Goal: Task Accomplishment & Management: Manage account settings

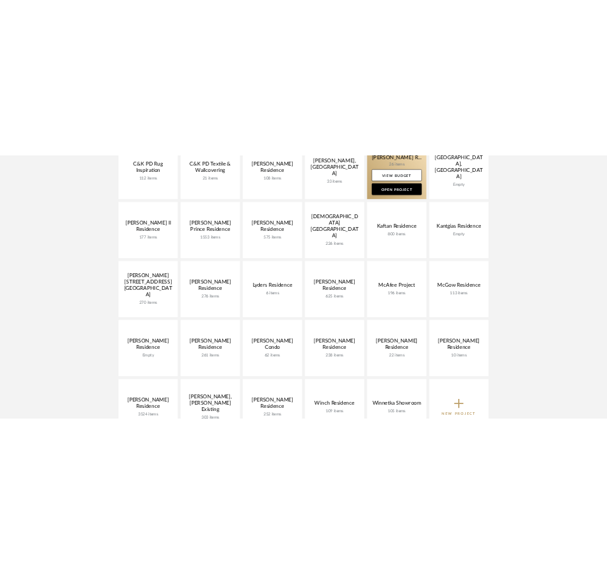
scroll to position [522, 0]
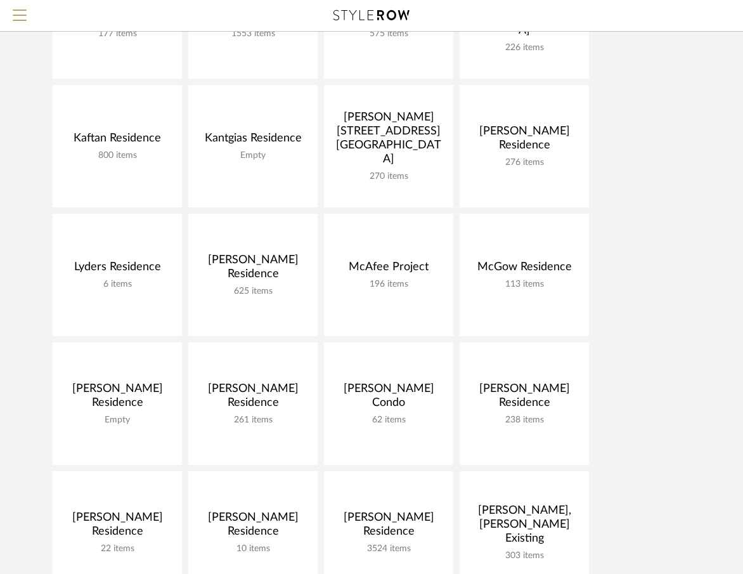
scroll to position [628, 0]
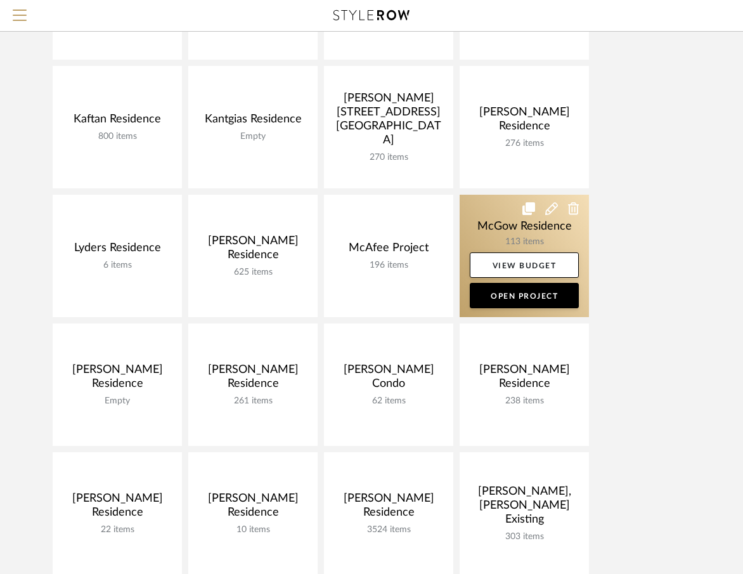
click at [494, 225] on link at bounding box center [524, 256] width 129 height 122
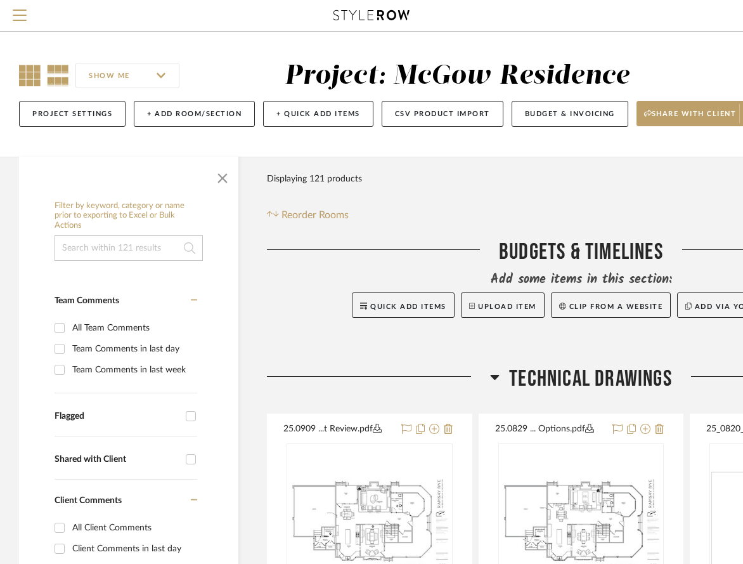
click at [30, 77] on icon at bounding box center [30, 76] width 22 height 22
click at [226, 173] on span "button" at bounding box center [222, 175] width 30 height 30
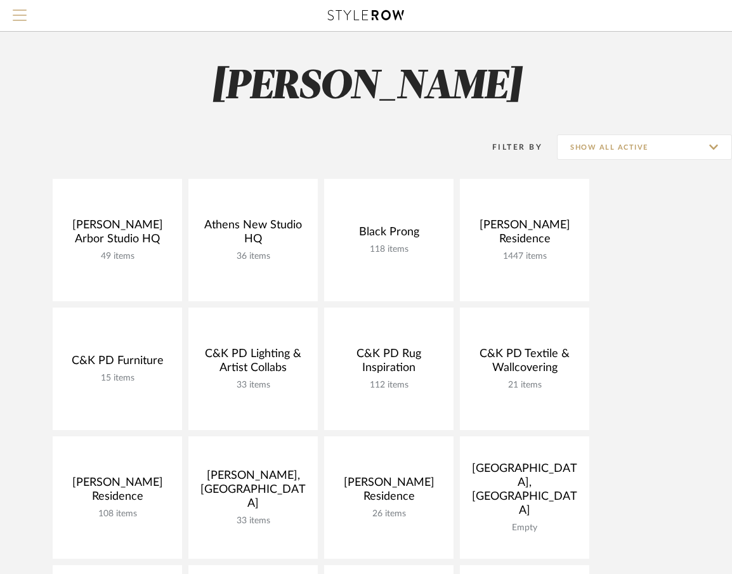
click at [25, 10] on span "Menu" at bounding box center [20, 10] width 14 height 1
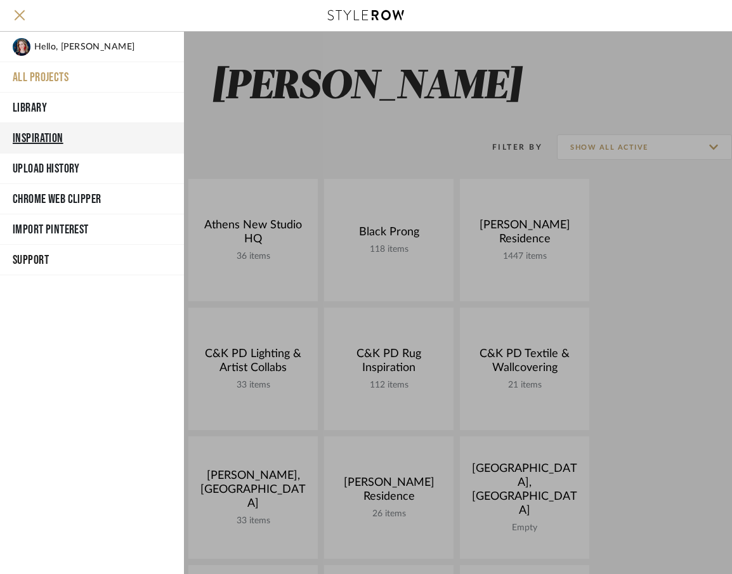
click at [61, 136] on button "Inspiration" at bounding box center [92, 138] width 184 height 30
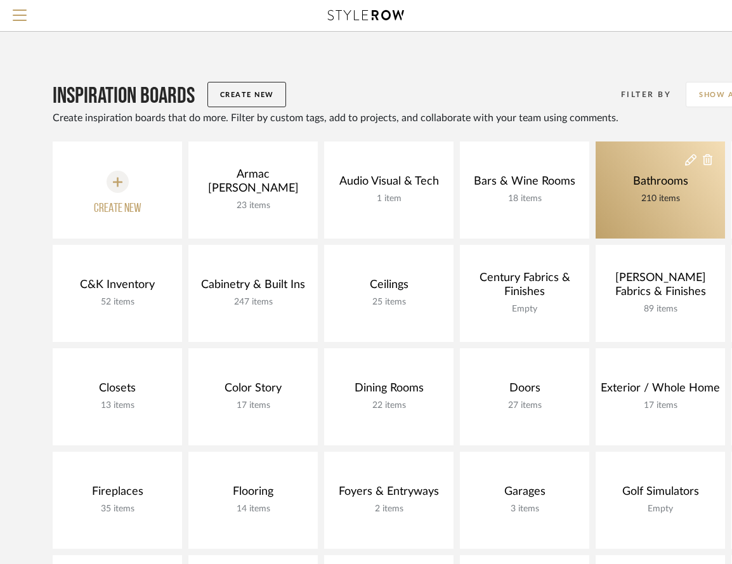
click at [645, 176] on div "Bathrooms" at bounding box center [661, 181] width 62 height 14
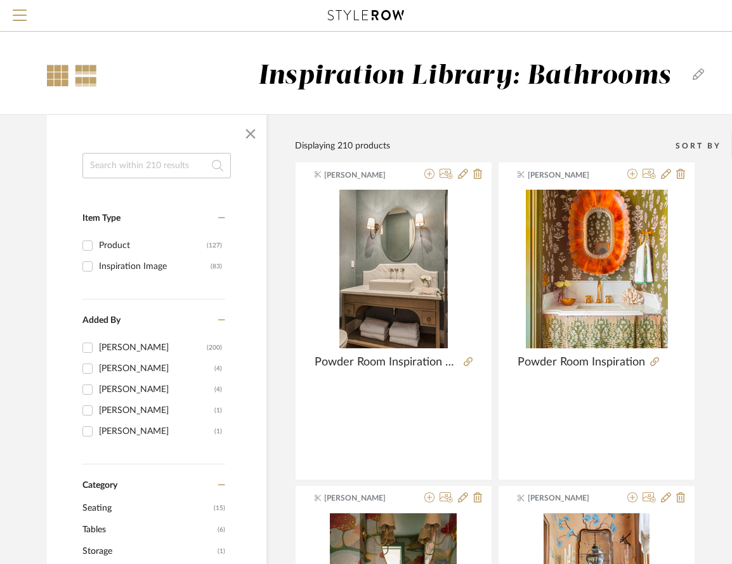
click at [62, 75] on div at bounding box center [58, 76] width 22 height 22
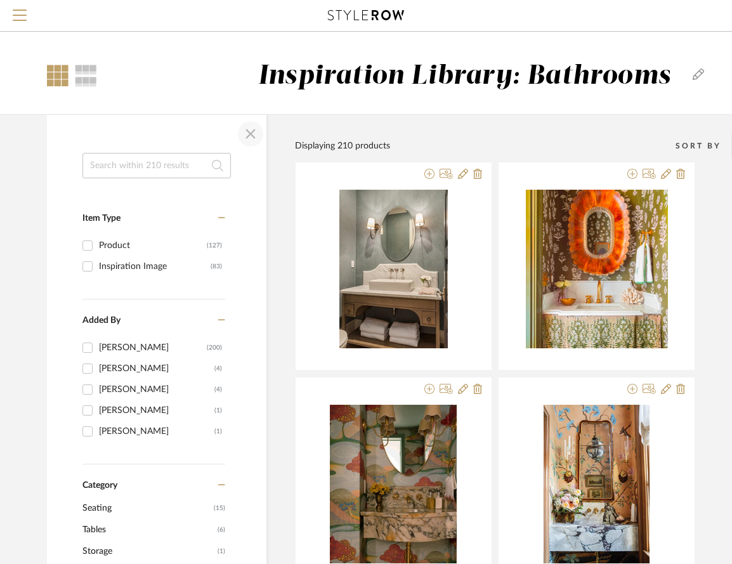
click at [250, 136] on span "button" at bounding box center [250, 134] width 30 height 30
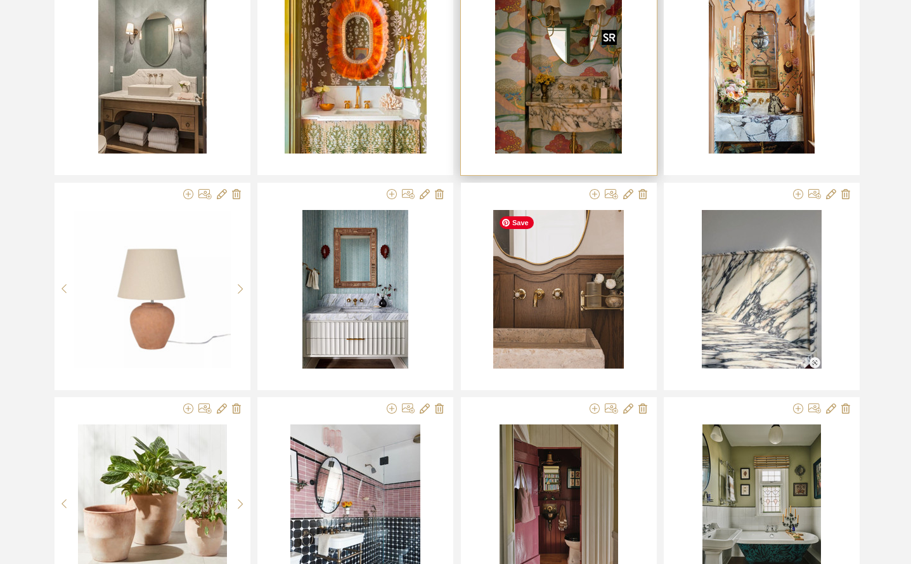
scroll to position [253, 0]
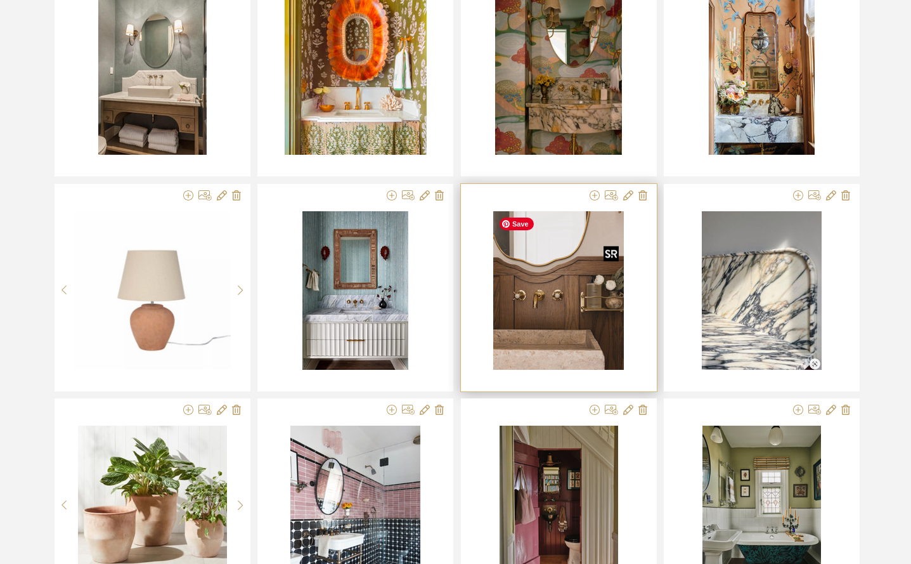
click at [588, 304] on img "0" at bounding box center [558, 290] width 131 height 159
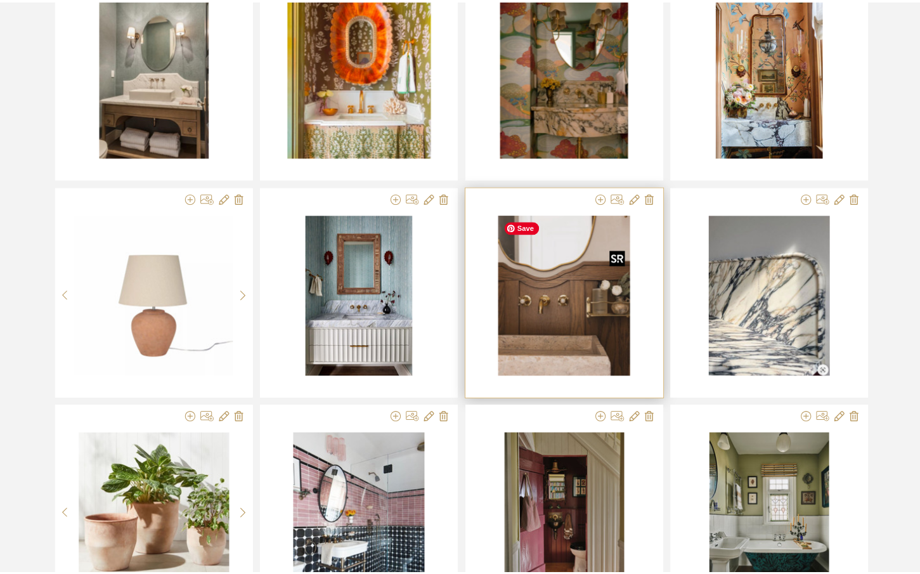
scroll to position [0, 0]
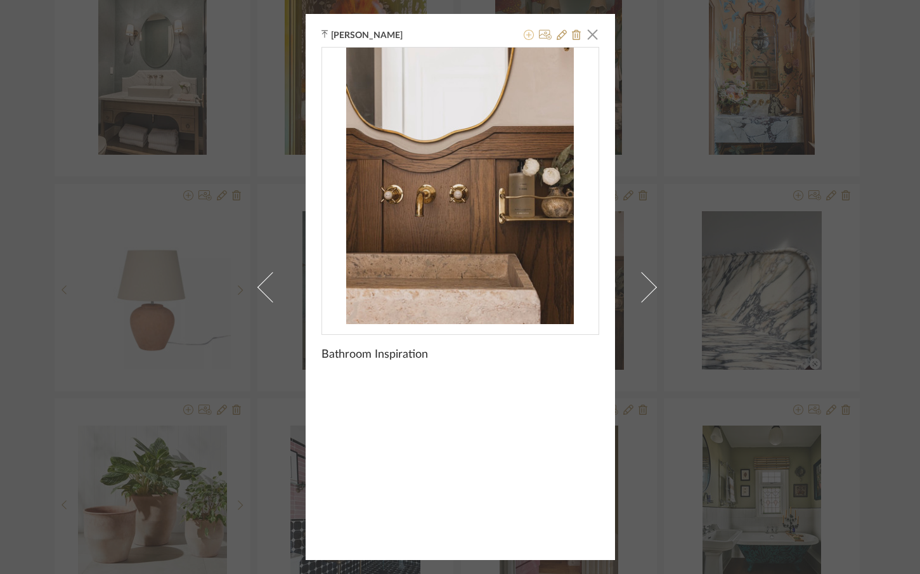
click at [524, 39] on icon at bounding box center [529, 35] width 10 height 10
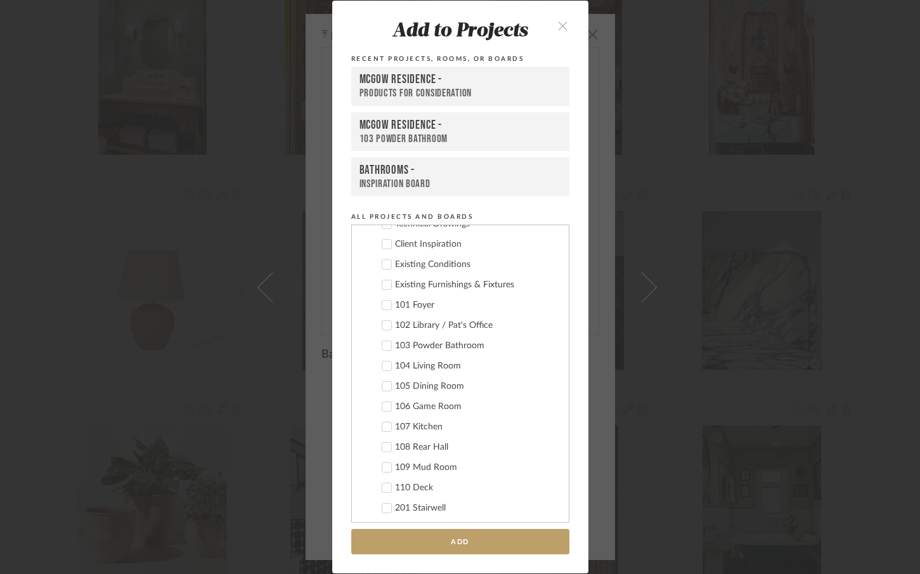
scroll to position [794, 0]
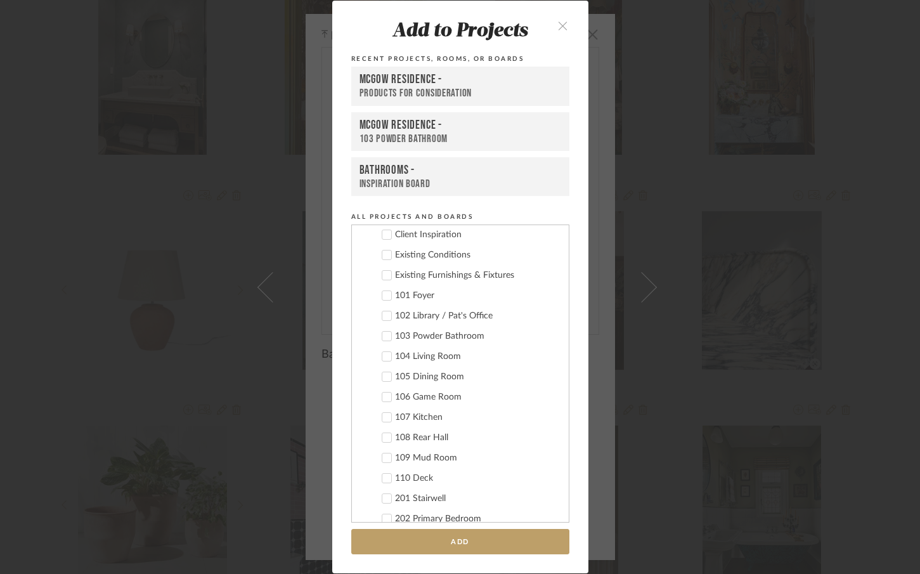
drag, startPoint x: 387, startPoint y: 334, endPoint x: 405, endPoint y: 333, distance: 18.4
click at [387, 333] on div at bounding box center [387, 336] width 10 height 10
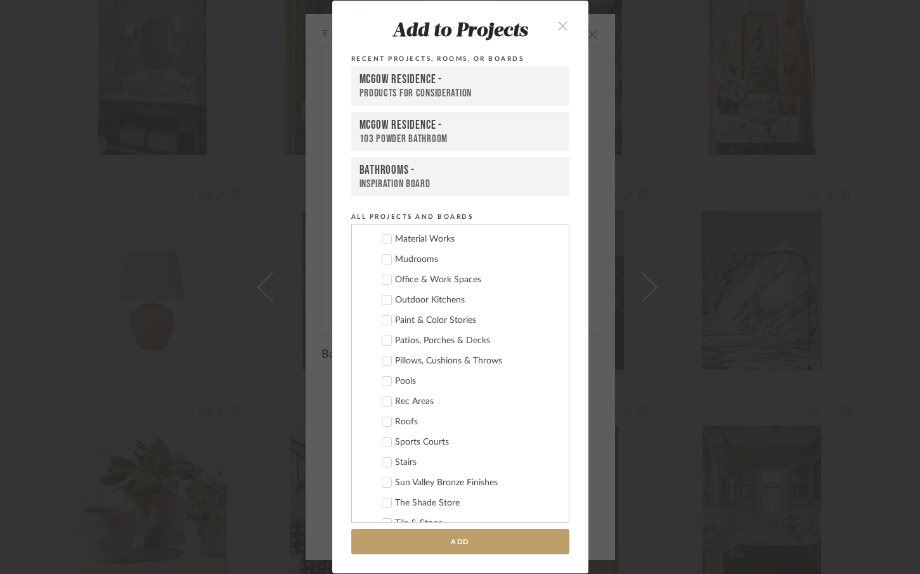
scroll to position [2280, 0]
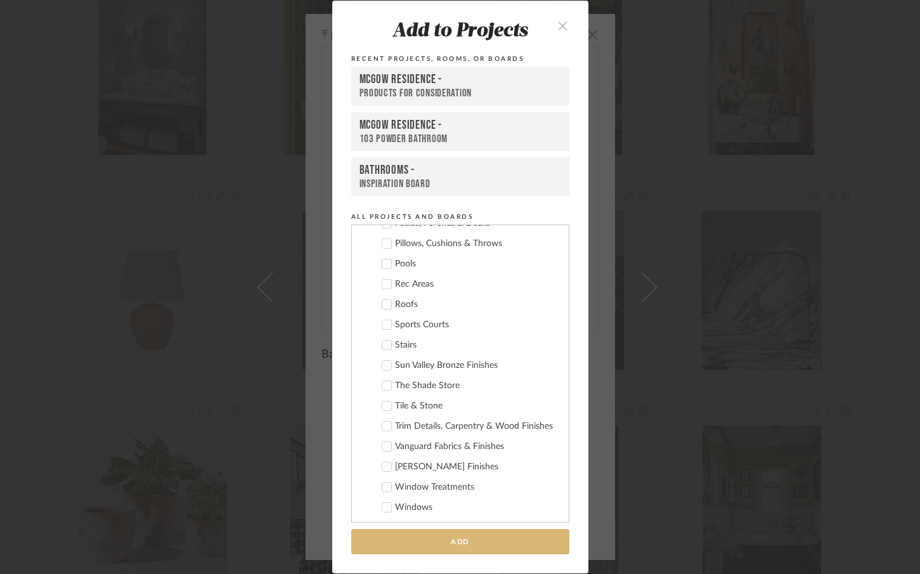
click at [504, 542] on button "Add" at bounding box center [460, 542] width 218 height 26
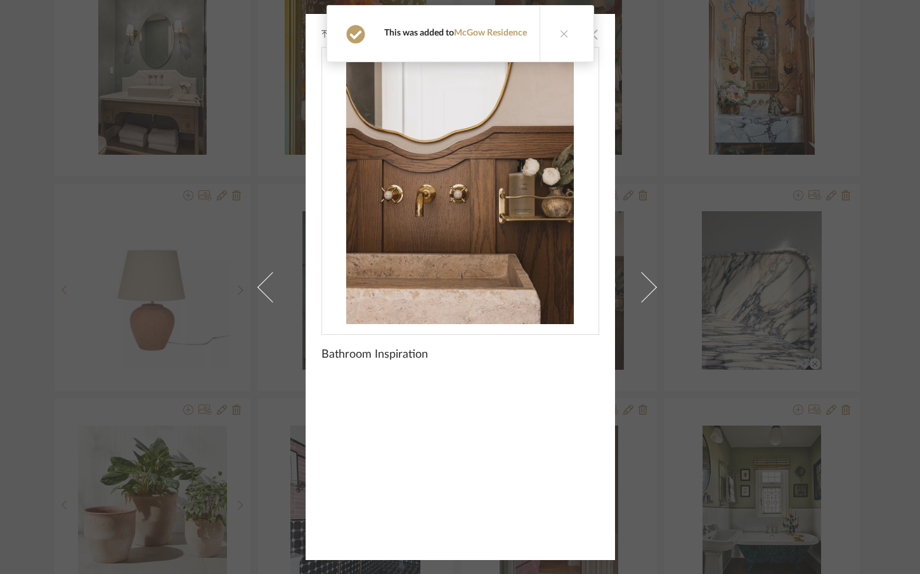
drag, startPoint x: 562, startPoint y: 33, endPoint x: 578, endPoint y: 32, distance: 15.9
click at [563, 32] on icon at bounding box center [564, 33] width 9 height 9
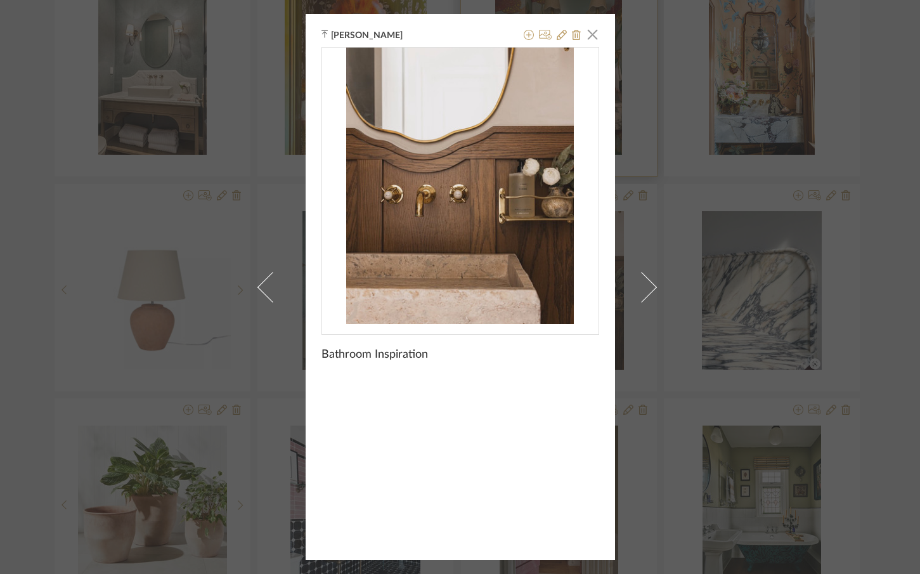
drag, startPoint x: 588, startPoint y: 34, endPoint x: 596, endPoint y: 71, distance: 38.2
click at [588, 34] on span "button" at bounding box center [592, 34] width 25 height 25
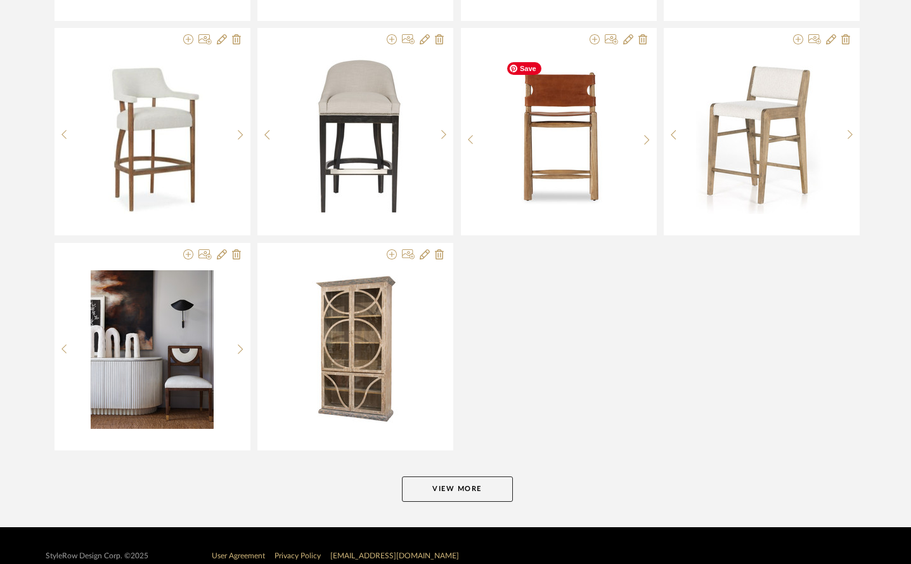
scroll to position [1503, 0]
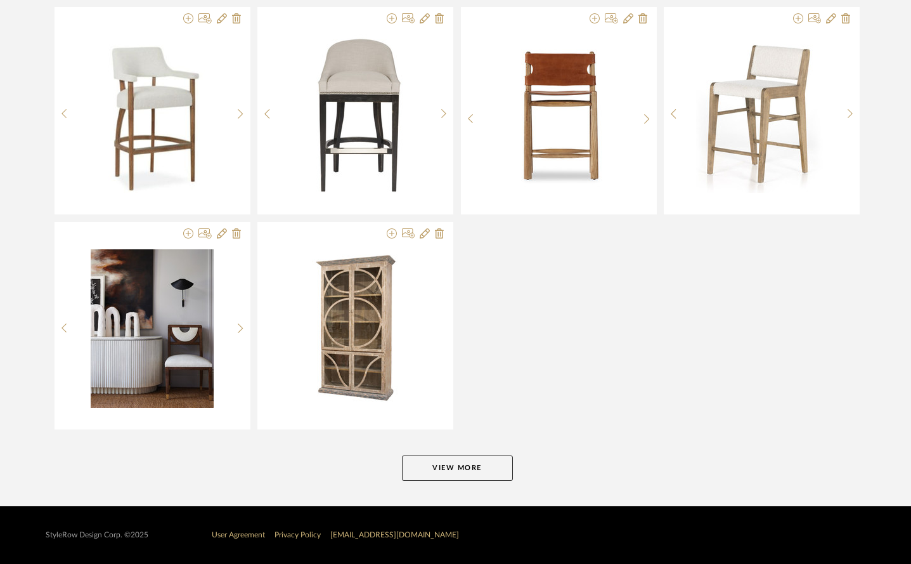
click at [462, 462] on button "View More" at bounding box center [457, 467] width 111 height 25
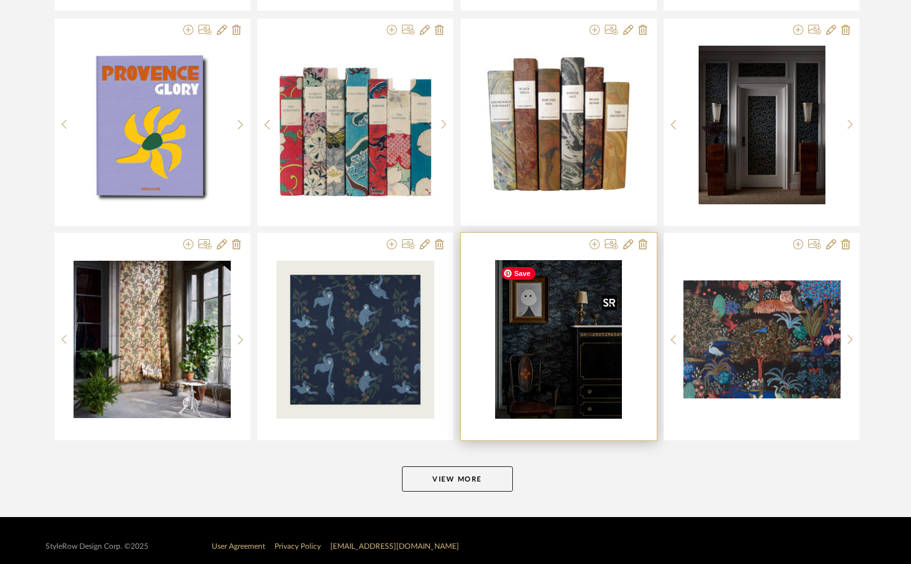
scroll to position [3006, 0]
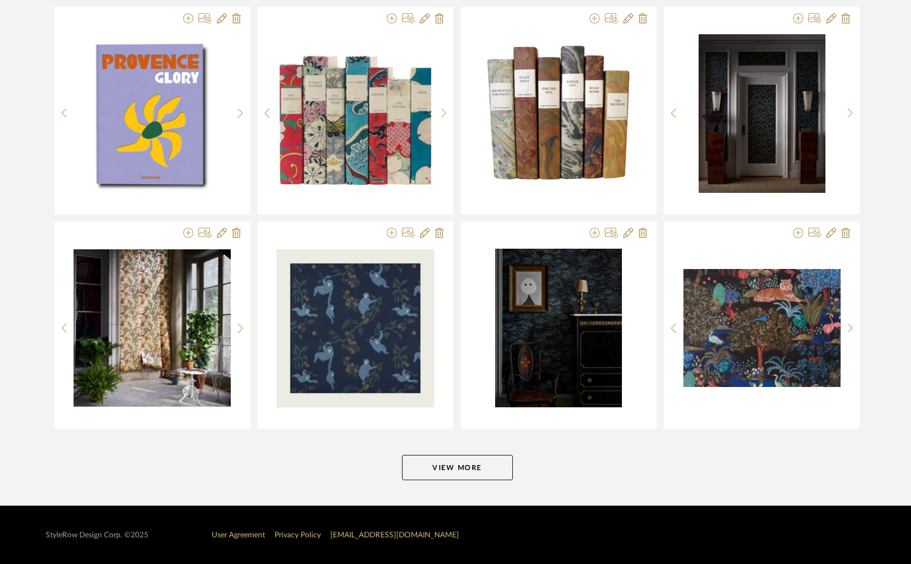
click at [474, 464] on button "View More" at bounding box center [457, 467] width 111 height 25
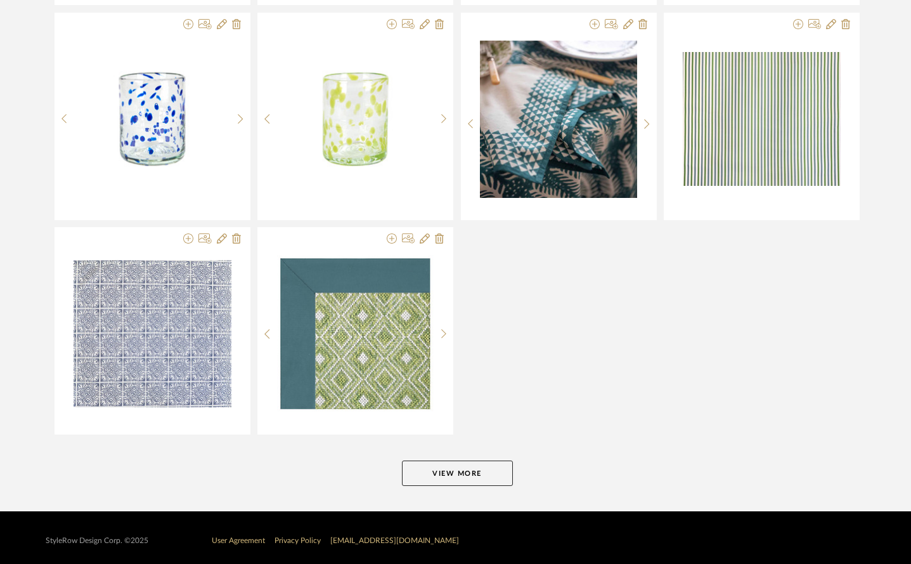
scroll to position [4718, 0]
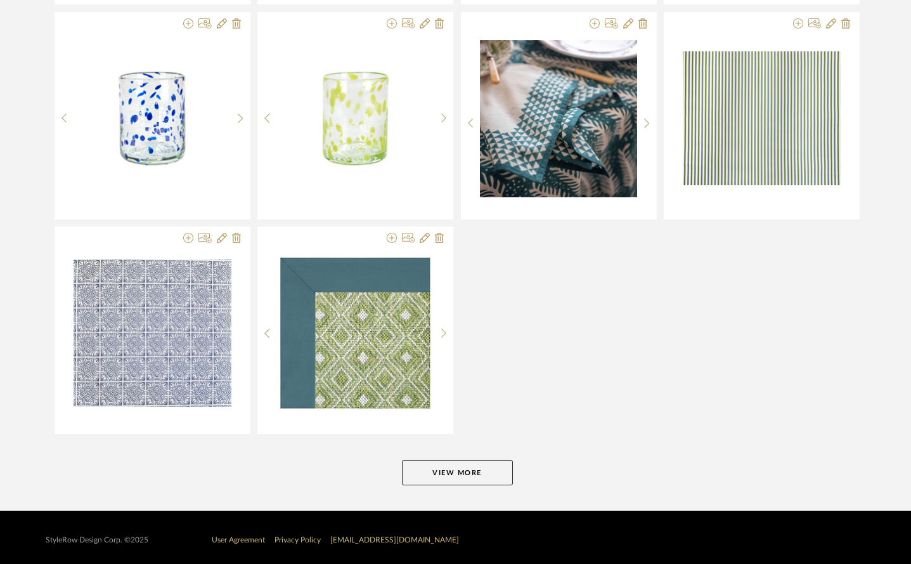
click at [483, 473] on button "View More" at bounding box center [457, 472] width 111 height 25
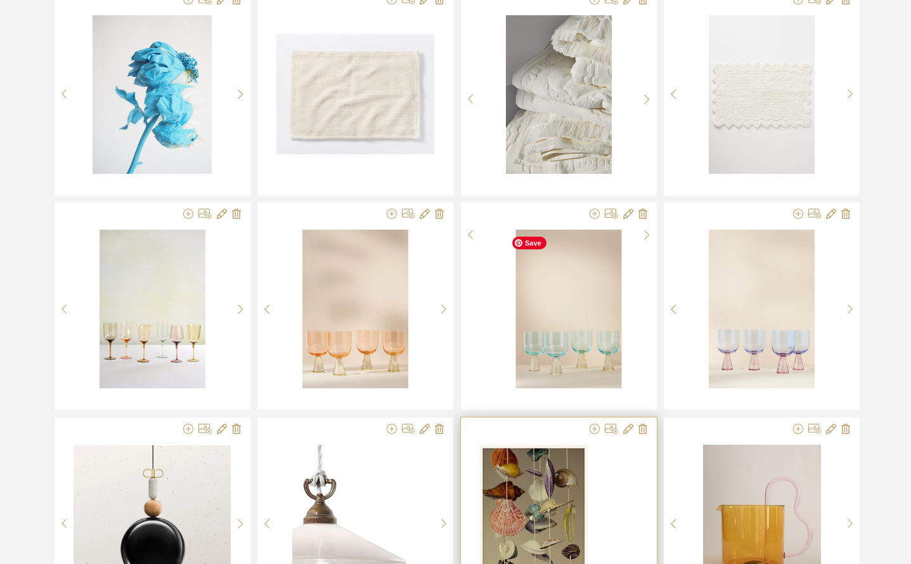
scroll to position [6225, 0]
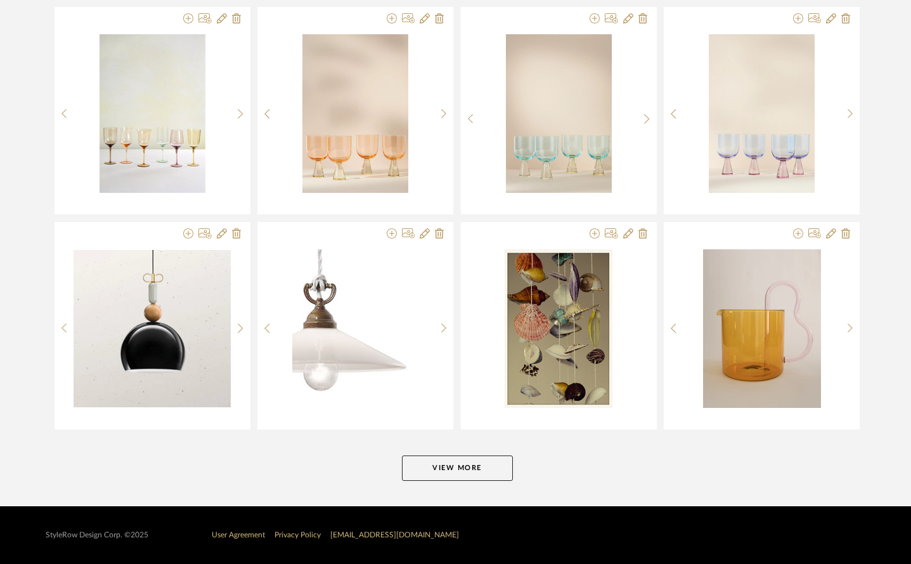
click at [469, 472] on button "View More" at bounding box center [457, 467] width 111 height 25
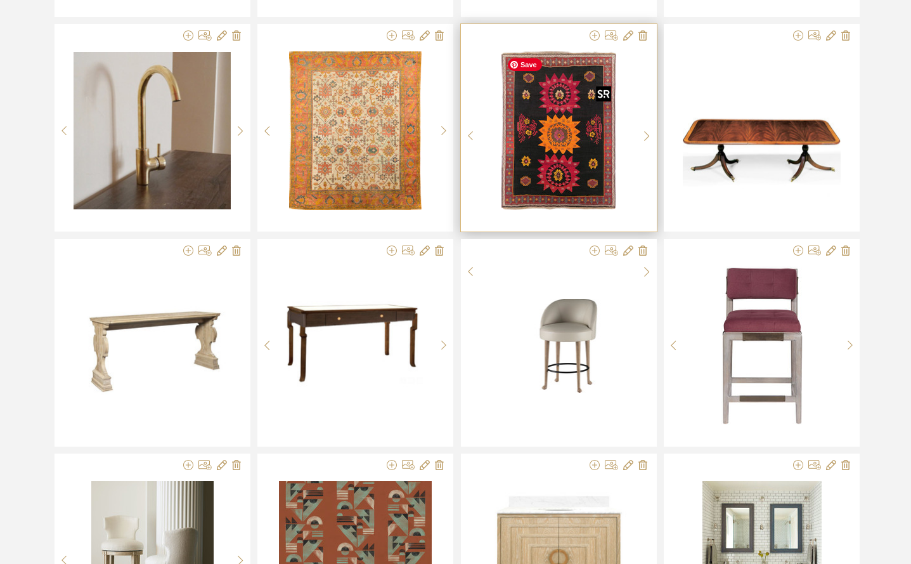
scroll to position [7081, 0]
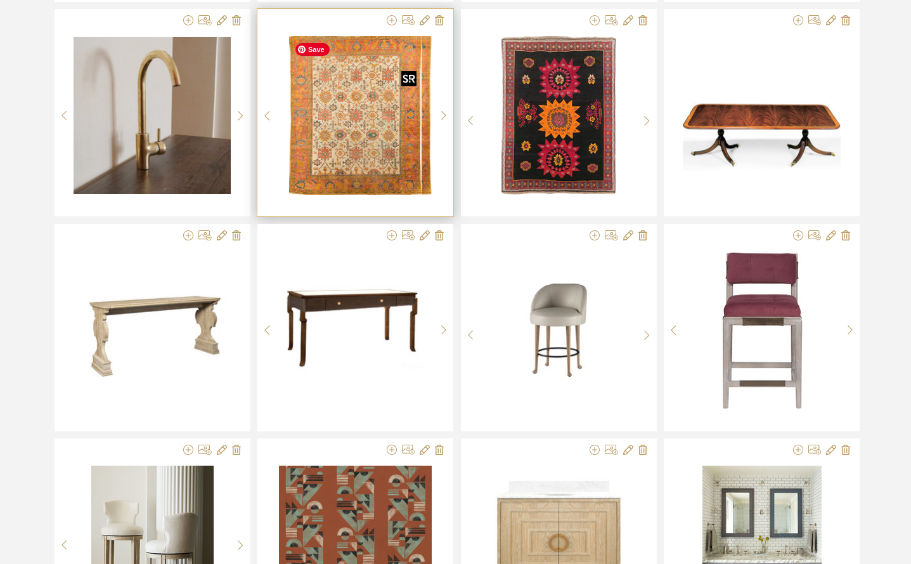
click at [379, 179] on div at bounding box center [355, 115] width 157 height 159
click at [361, 131] on img "0" at bounding box center [355, 115] width 133 height 159
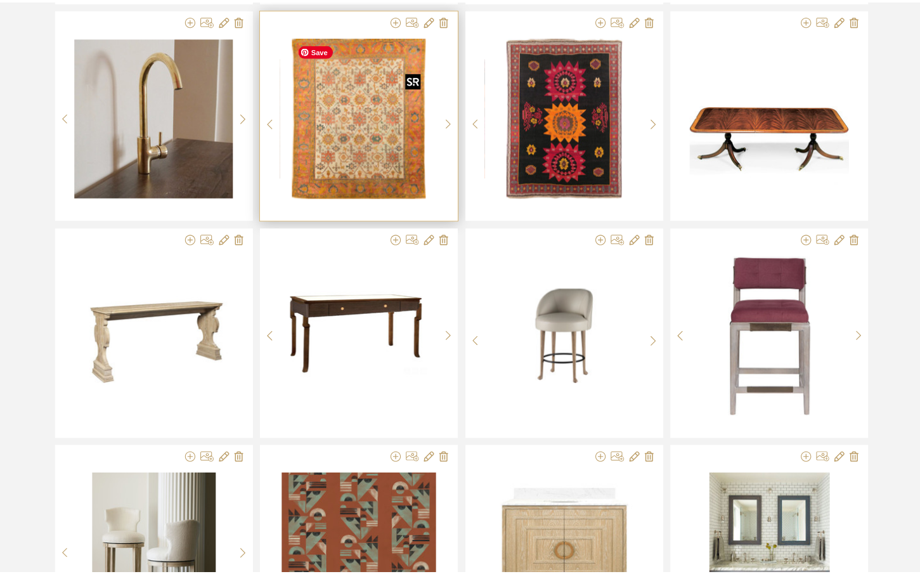
scroll to position [0, 0]
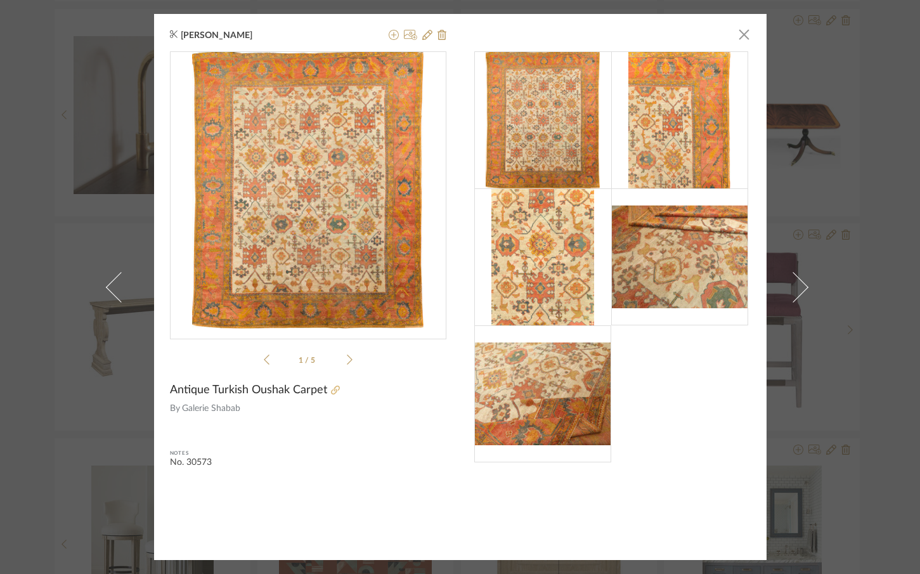
click at [331, 392] on icon at bounding box center [335, 390] width 9 height 9
drag, startPoint x: 743, startPoint y: 37, endPoint x: 692, endPoint y: 126, distance: 102.8
click at [743, 37] on span "button" at bounding box center [744, 34] width 25 height 25
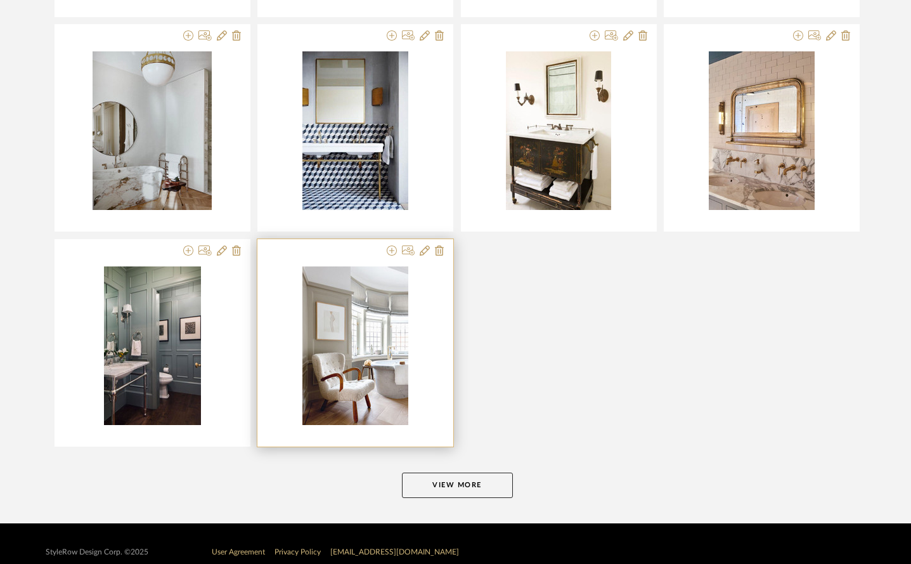
scroll to position [7942, 0]
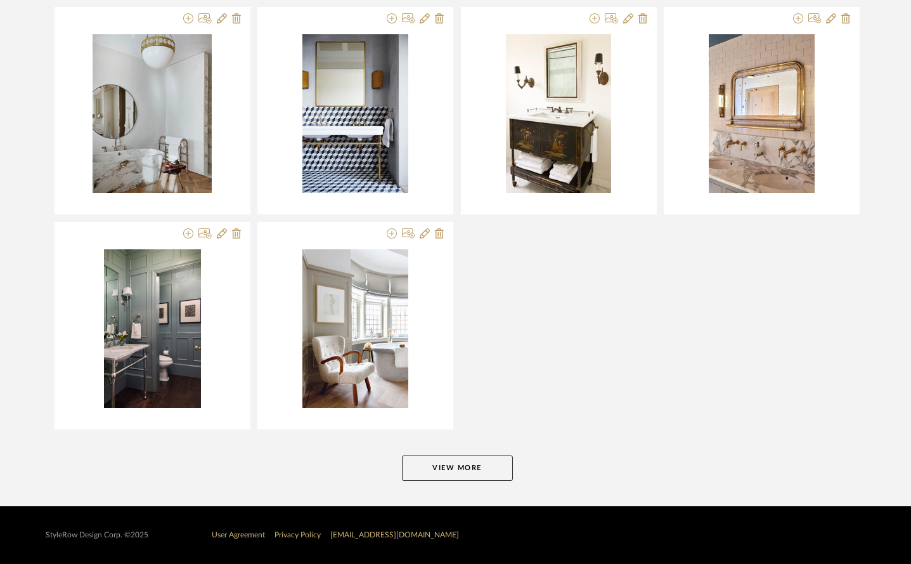
click at [452, 464] on button "View More" at bounding box center [457, 467] width 111 height 25
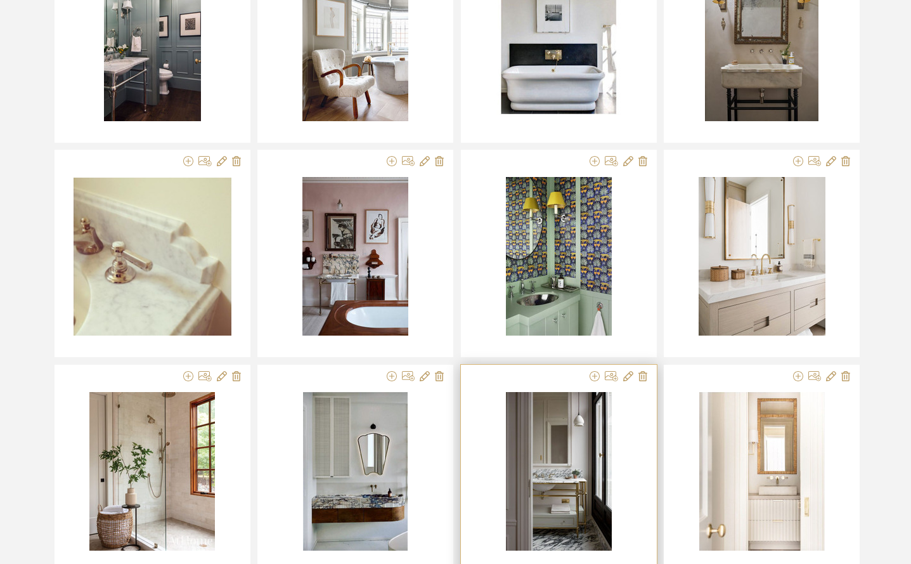
scroll to position [8229, 0]
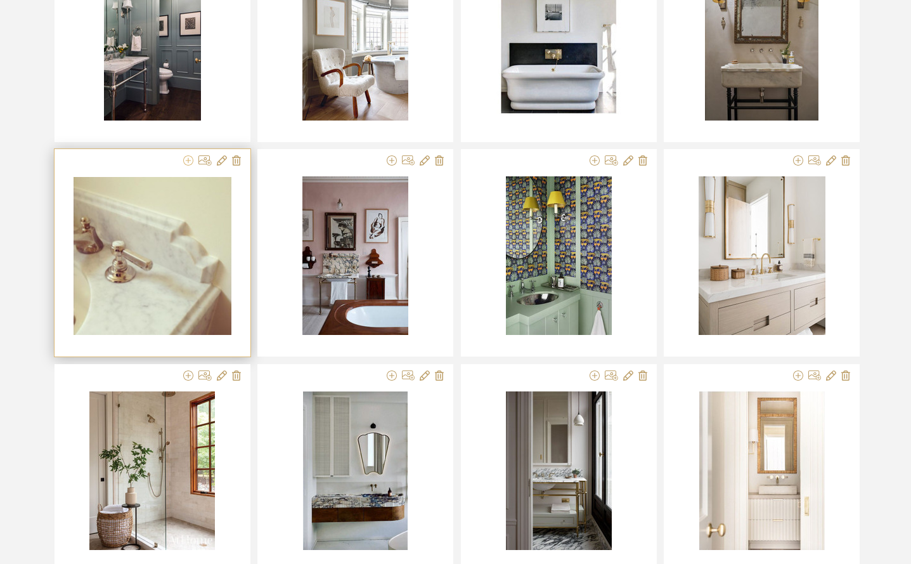
click at [190, 163] on icon at bounding box center [188, 160] width 10 height 10
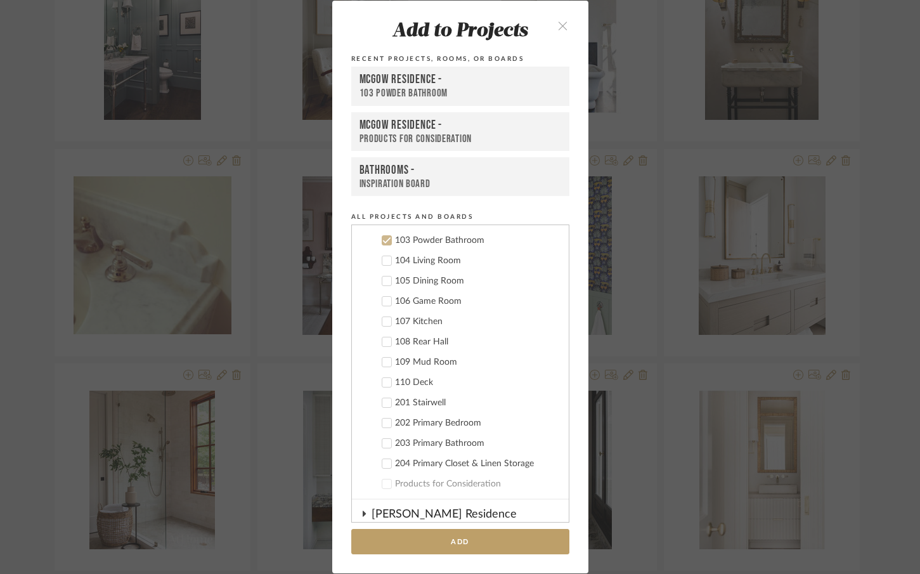
scroll to position [893, 0]
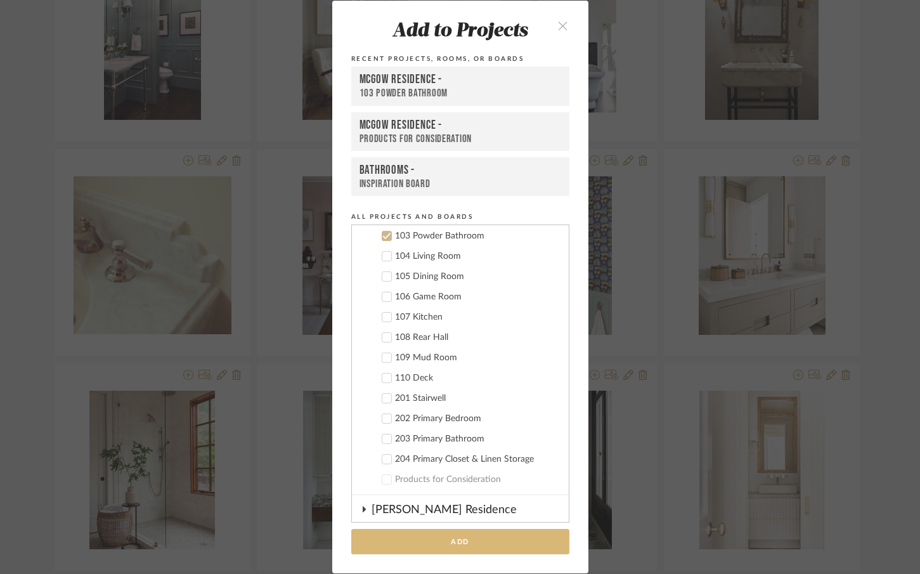
click at [419, 537] on button "Add" at bounding box center [460, 542] width 218 height 26
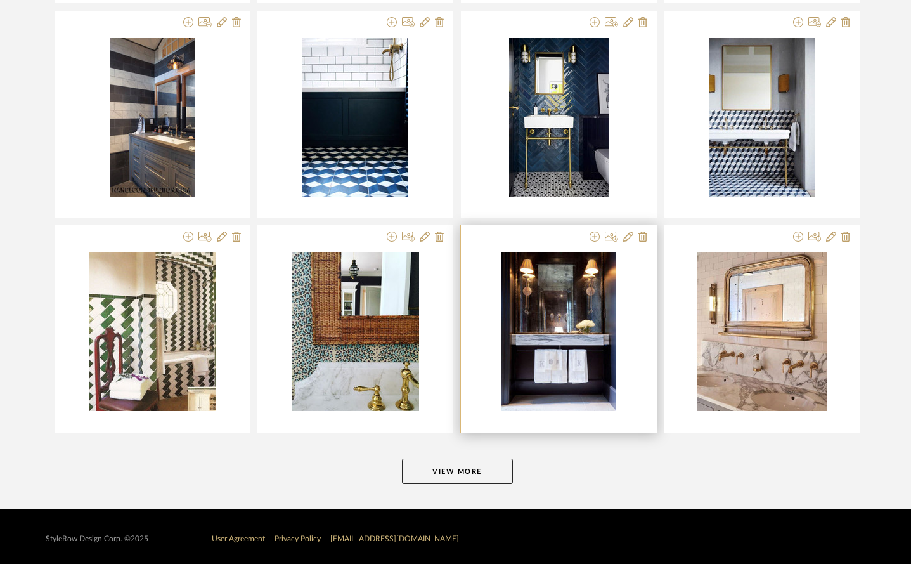
scroll to position [9442, 0]
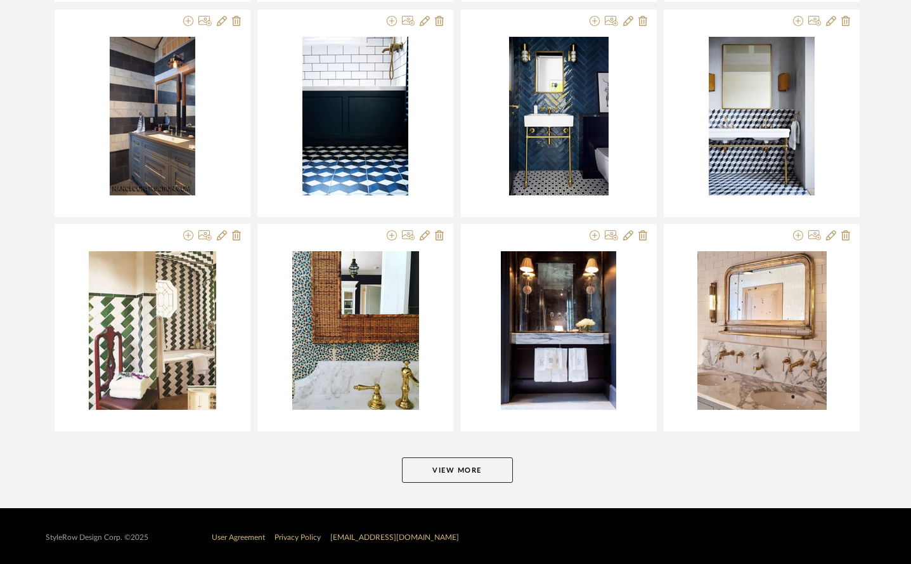
click at [449, 470] on button "View More" at bounding box center [457, 469] width 111 height 25
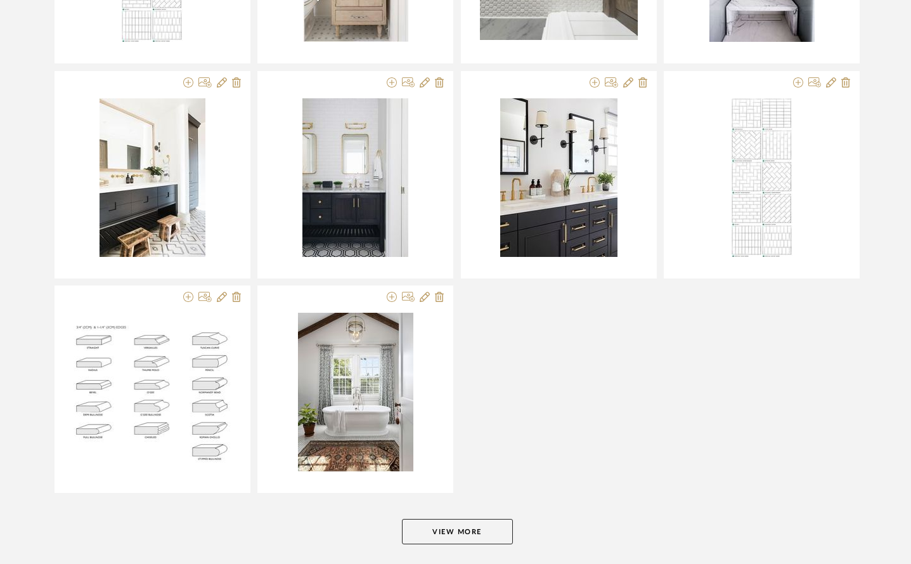
scroll to position [11098, 0]
click at [445, 531] on button "View More" at bounding box center [457, 530] width 111 height 25
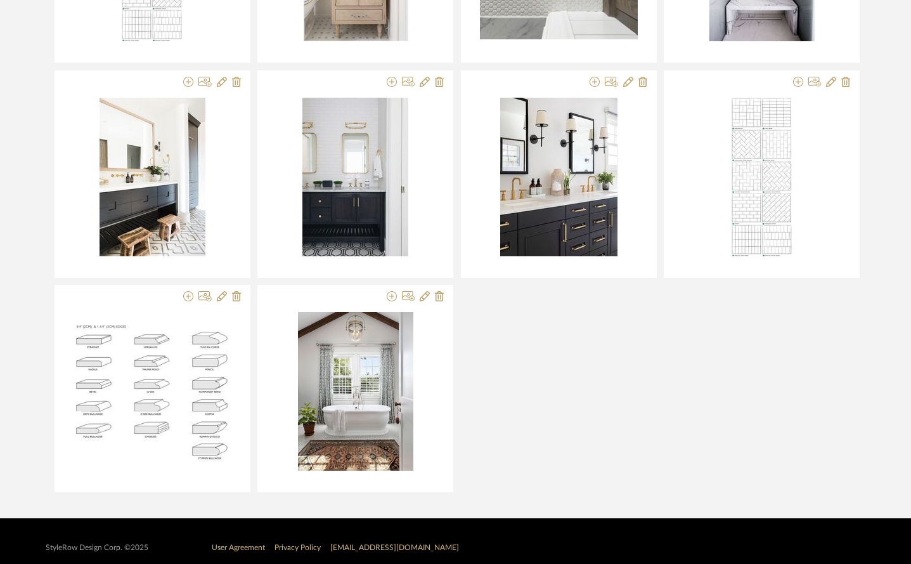
scroll to position [11111, 0]
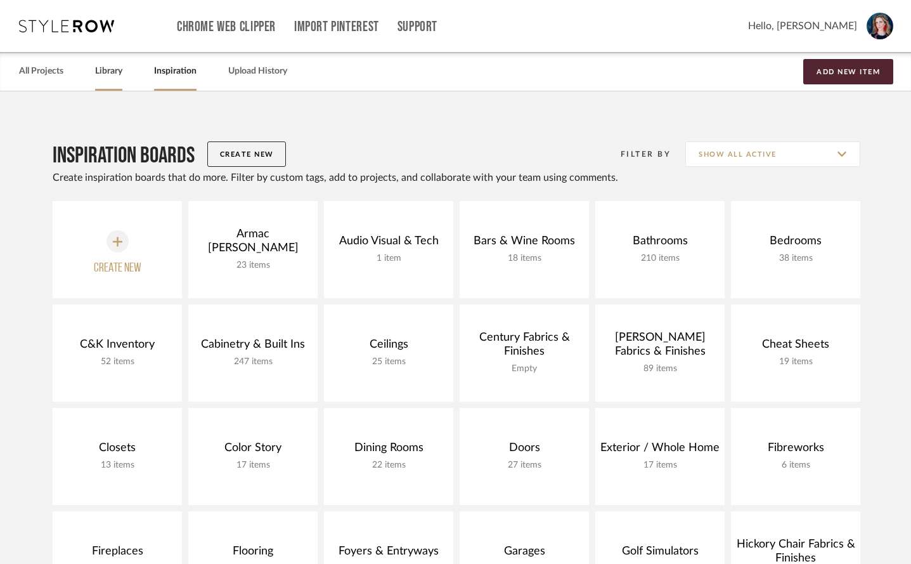
click at [106, 73] on link "Library" at bounding box center [108, 71] width 27 height 17
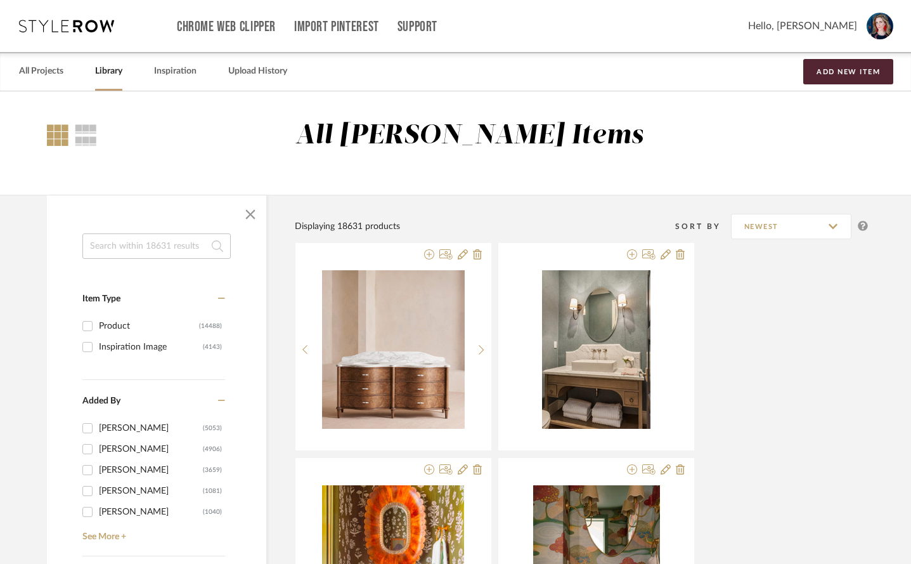
click at [141, 242] on input at bounding box center [156, 245] width 148 height 25
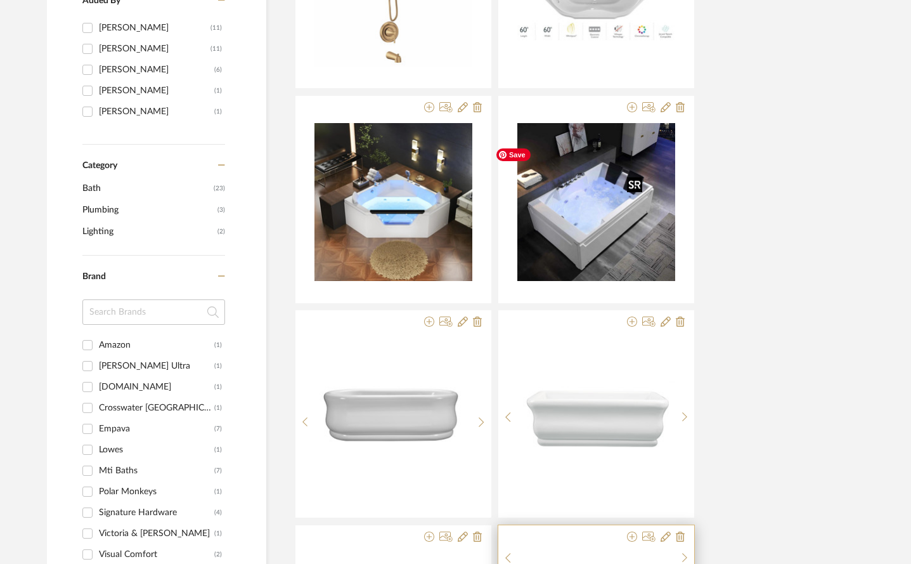
scroll to position [401, 0]
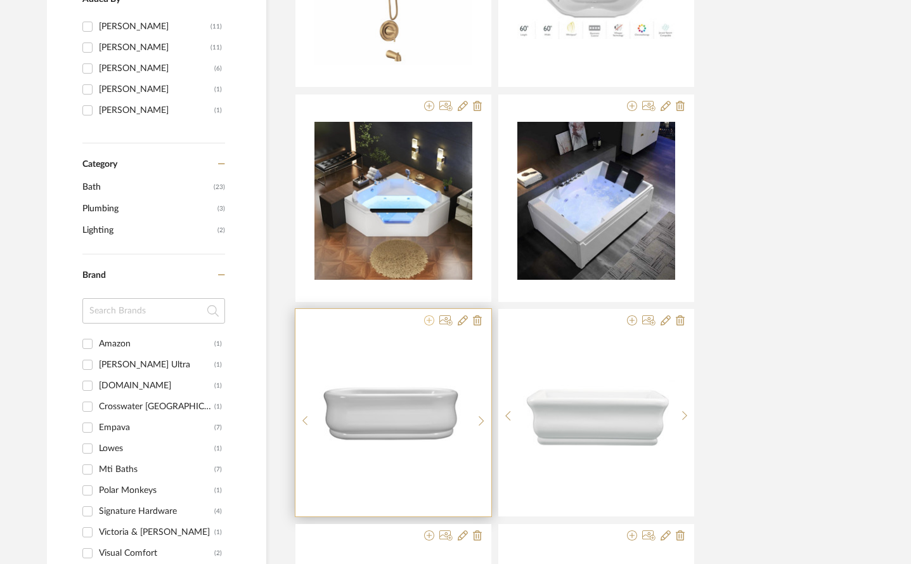
type input "bathtub"
click at [434, 315] on icon at bounding box center [429, 320] width 10 height 10
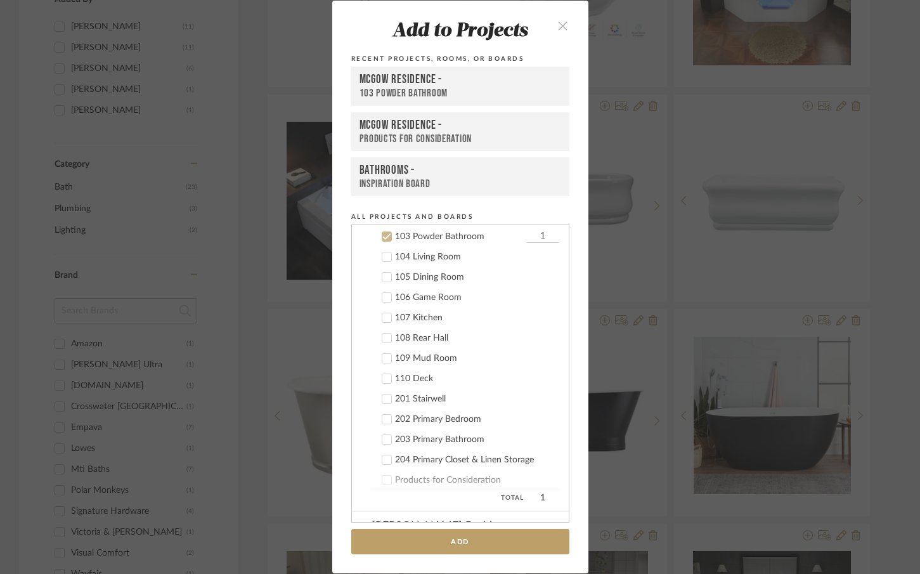
scroll to position [893, 0]
click at [382, 235] on icon at bounding box center [386, 235] width 9 height 9
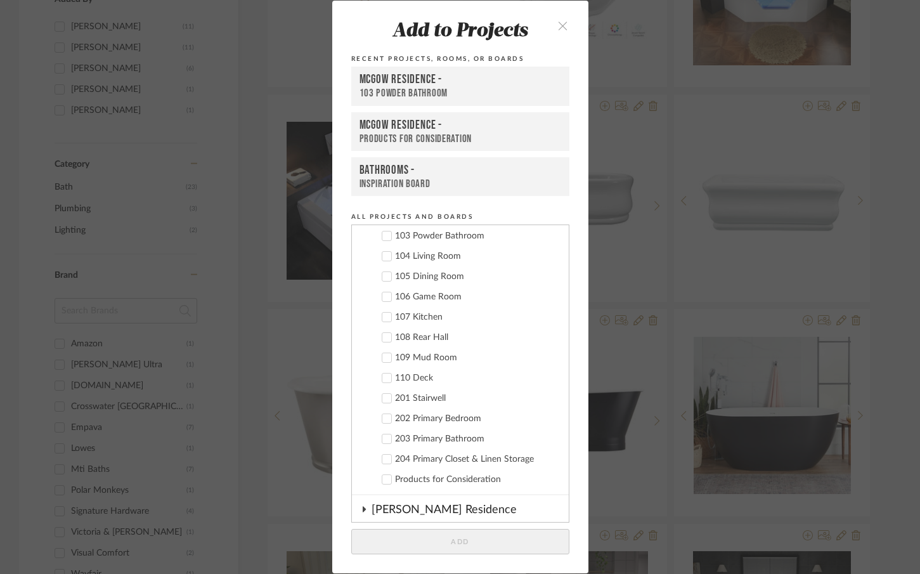
click at [382, 442] on icon at bounding box center [386, 438] width 9 height 9
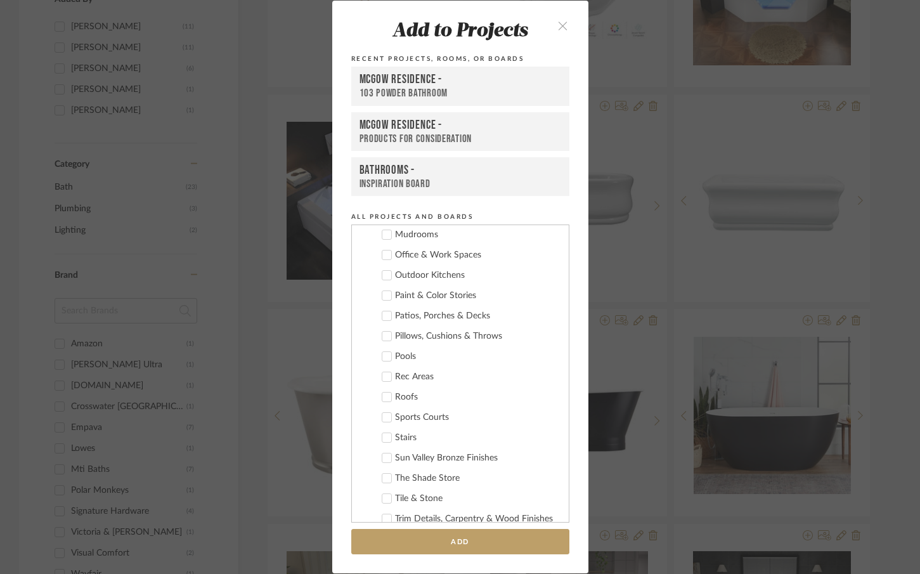
scroll to position [2295, 0]
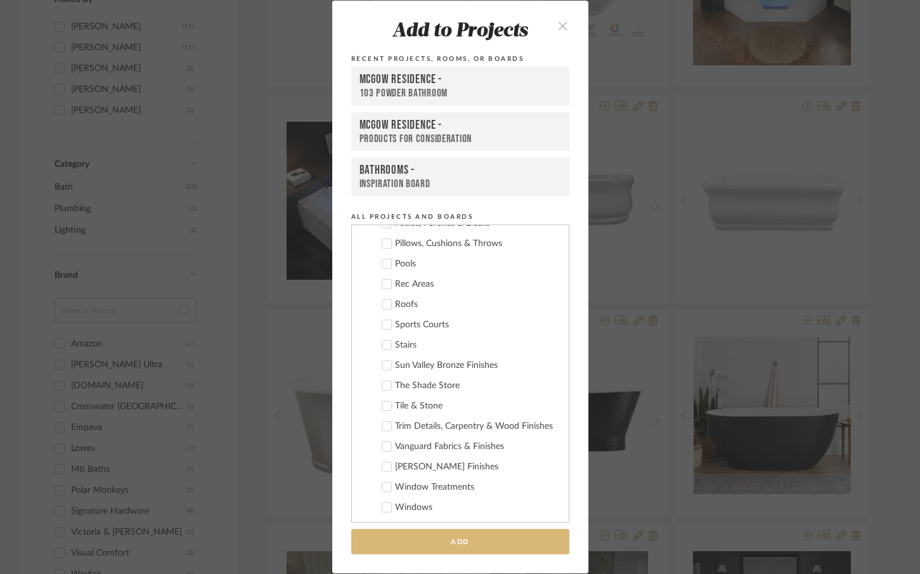
click at [443, 535] on button "Add" at bounding box center [460, 542] width 218 height 26
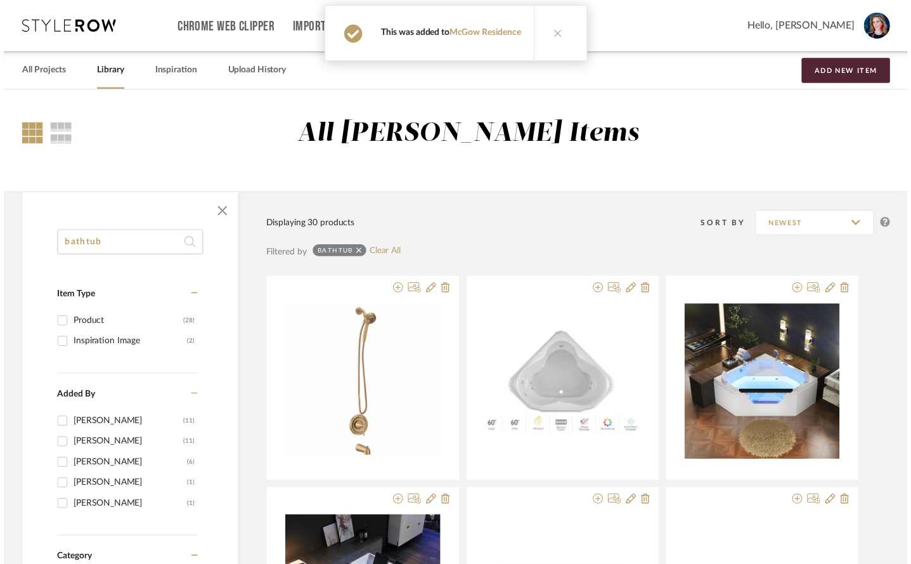
scroll to position [401, 0]
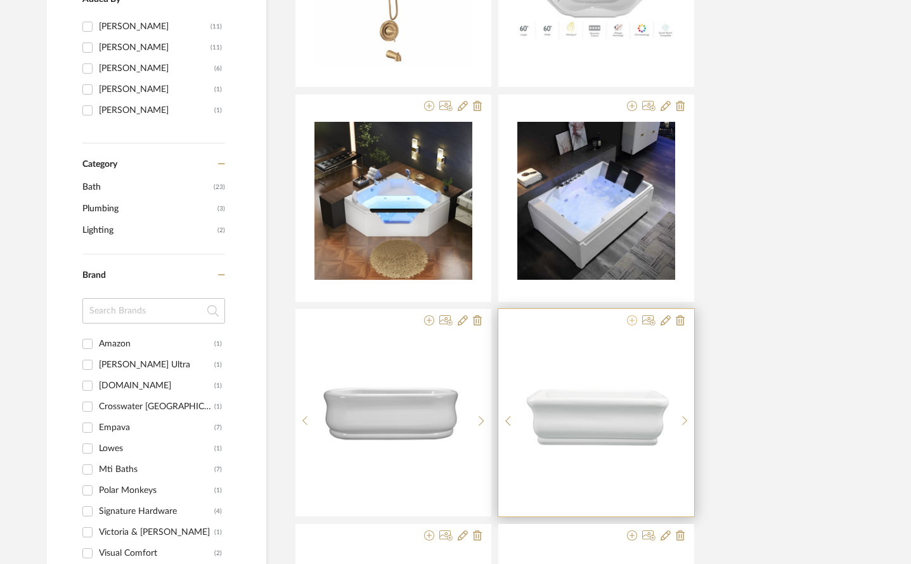
click at [637, 315] on icon at bounding box center [632, 320] width 10 height 10
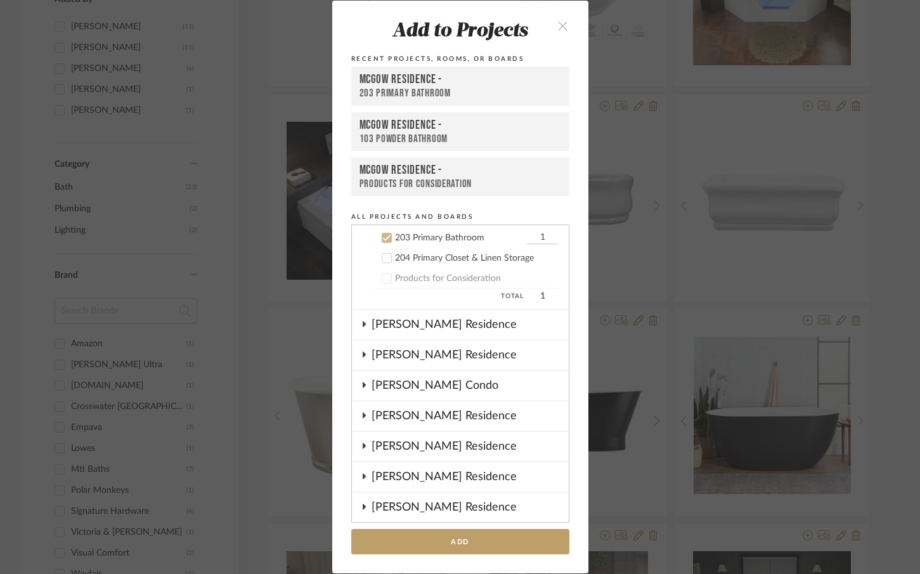
scroll to position [1096, 0]
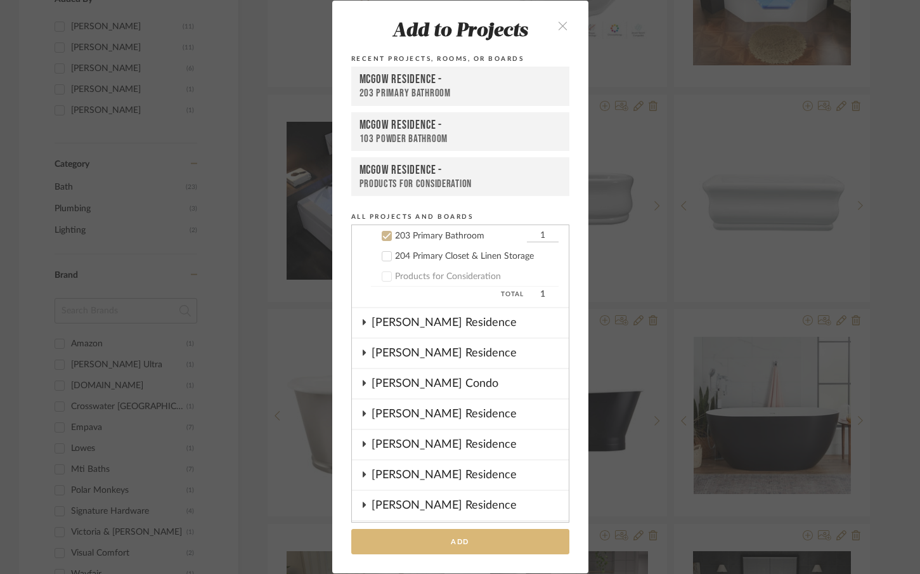
click at [443, 536] on button "Add" at bounding box center [460, 542] width 218 height 26
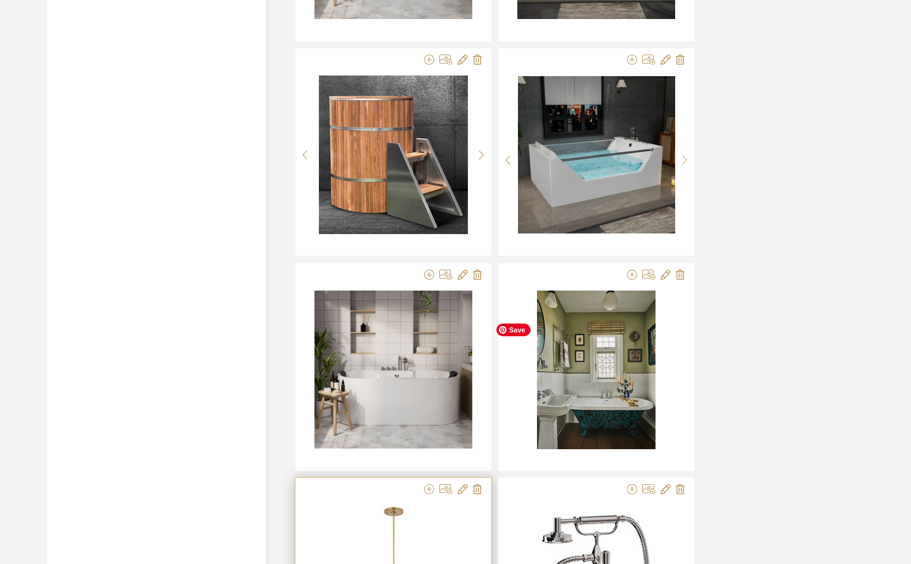
scroll to position [1522, 0]
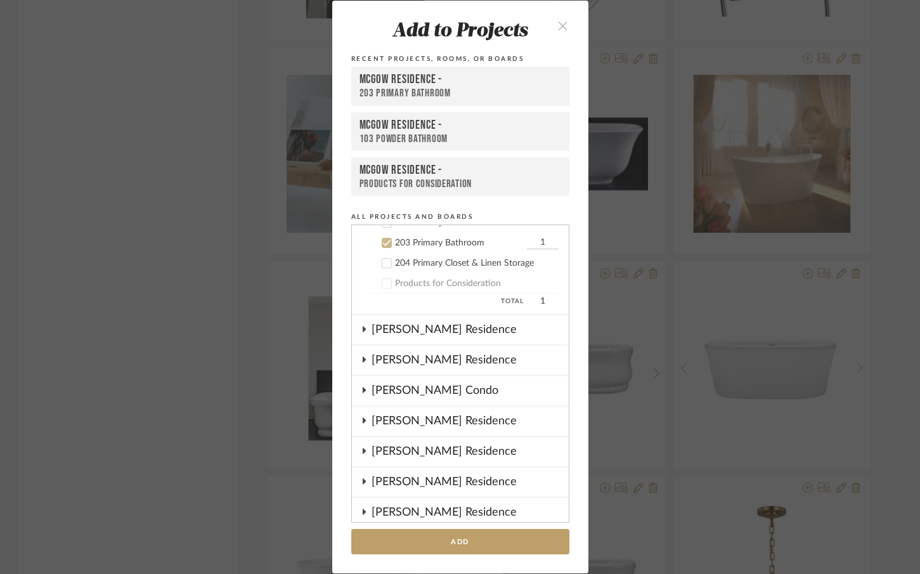
scroll to position [1096, 0]
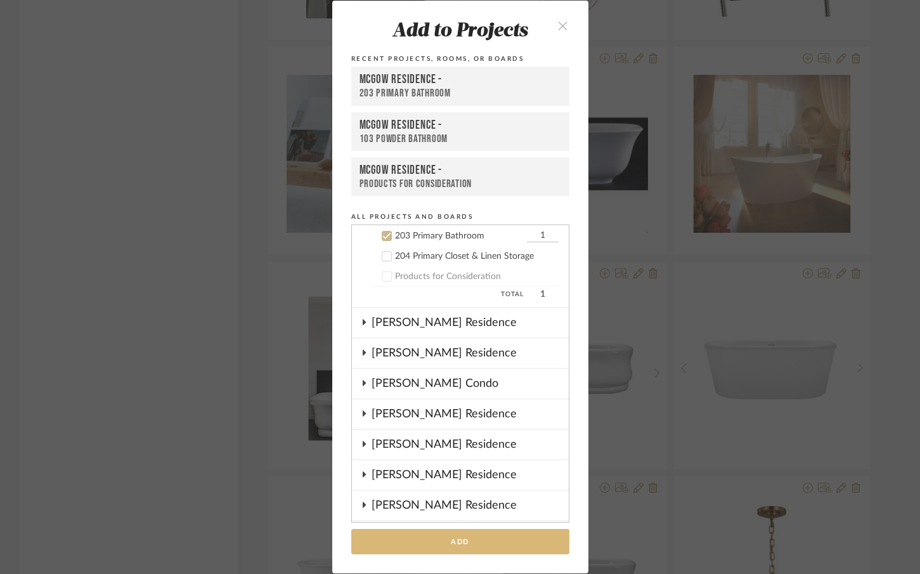
click at [504, 529] on button "Add" at bounding box center [460, 542] width 218 height 26
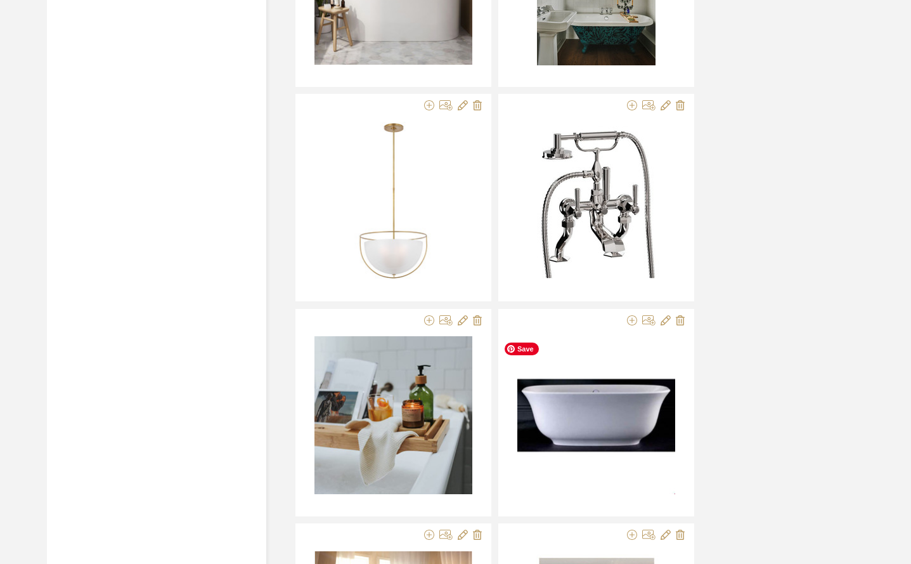
scroll to position [1940, 0]
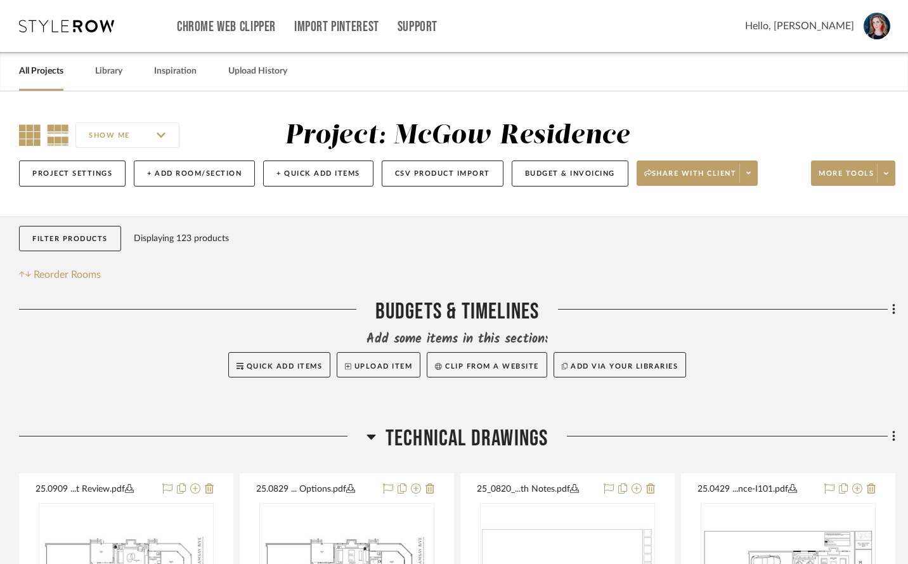
click at [32, 143] on icon at bounding box center [30, 135] width 22 height 22
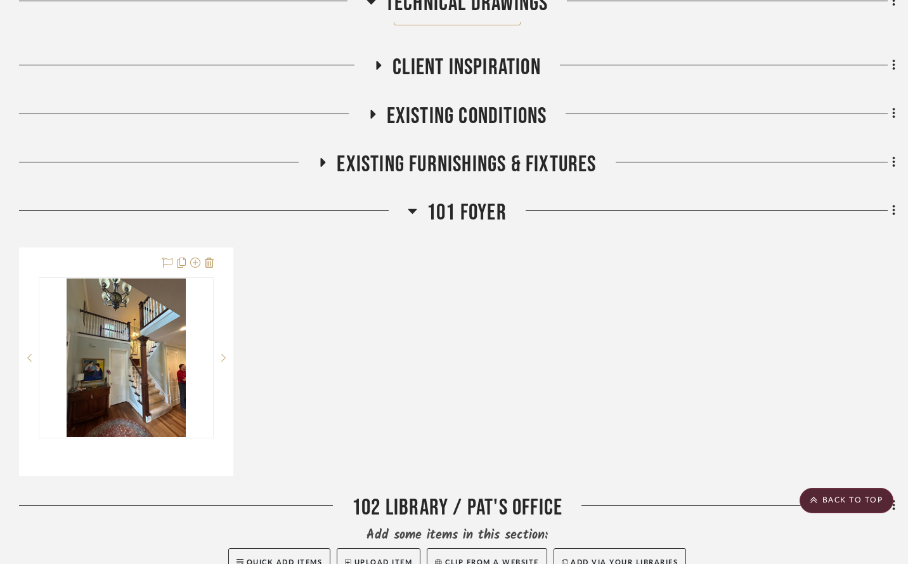
scroll to position [715, 0]
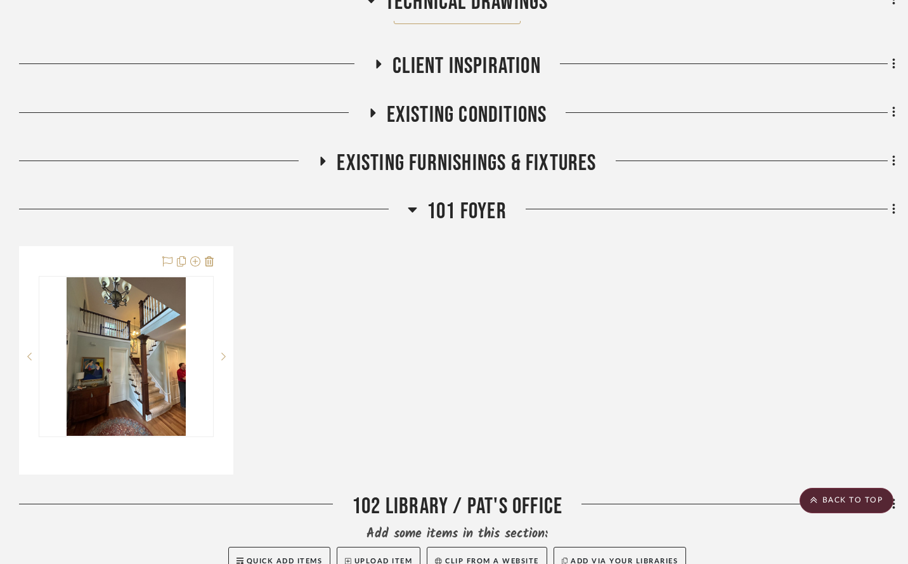
click at [413, 216] on icon at bounding box center [413, 209] width 10 height 15
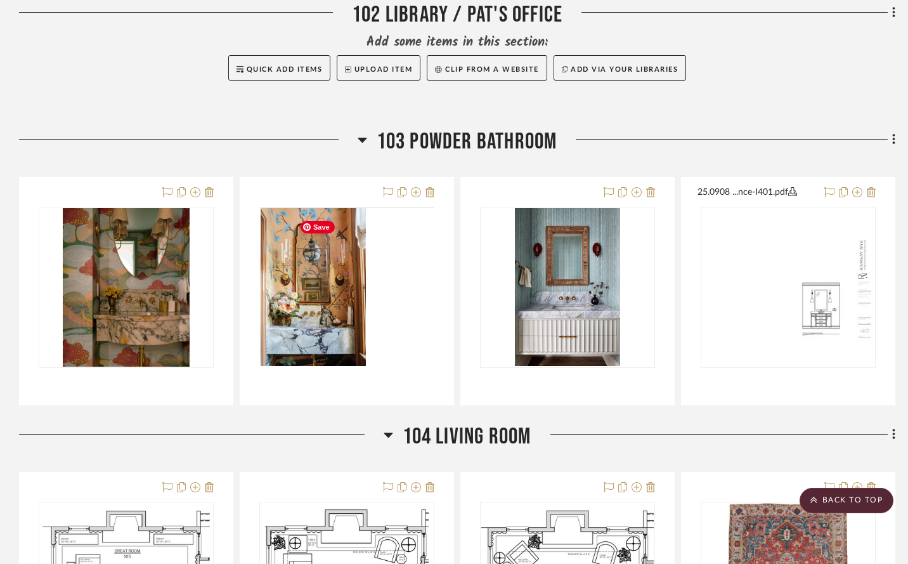
scroll to position [979, 0]
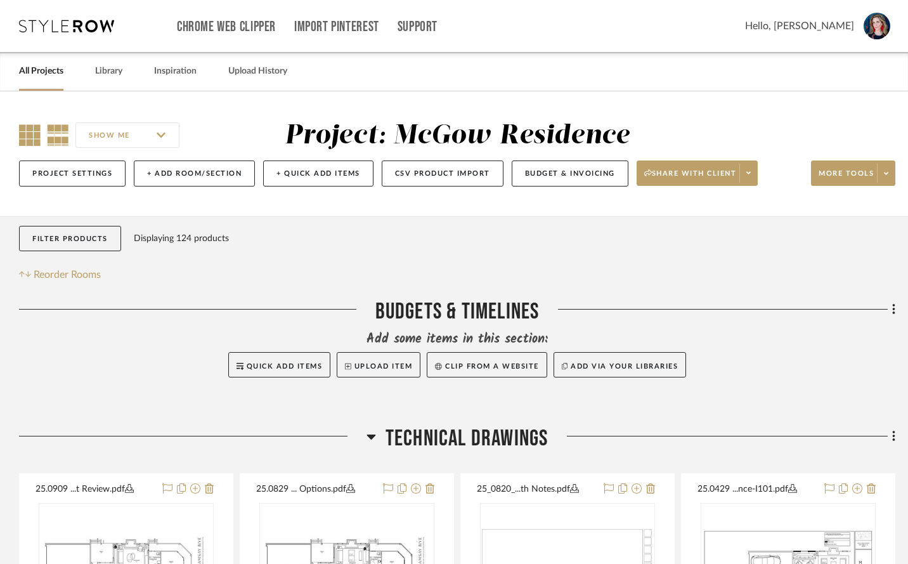
click at [32, 132] on icon at bounding box center [30, 135] width 22 height 22
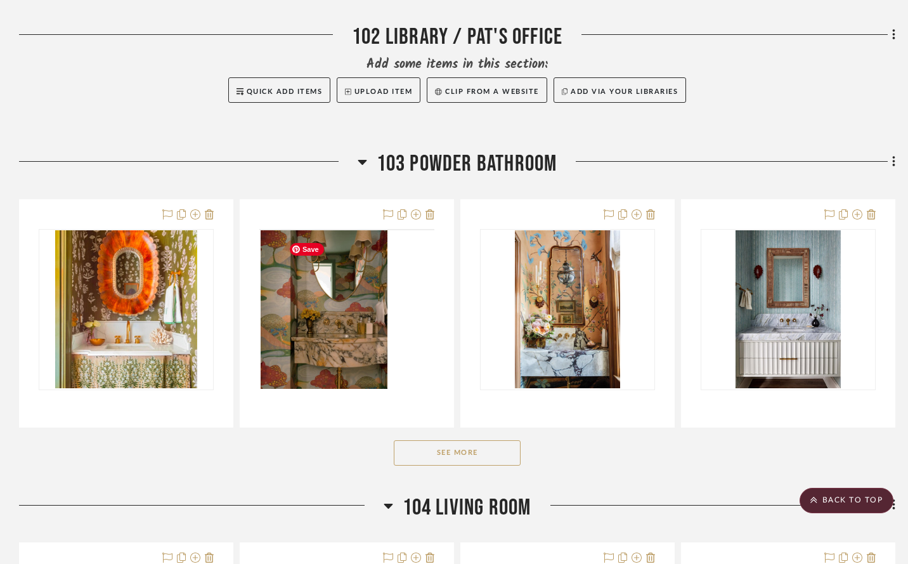
scroll to position [1044, 0]
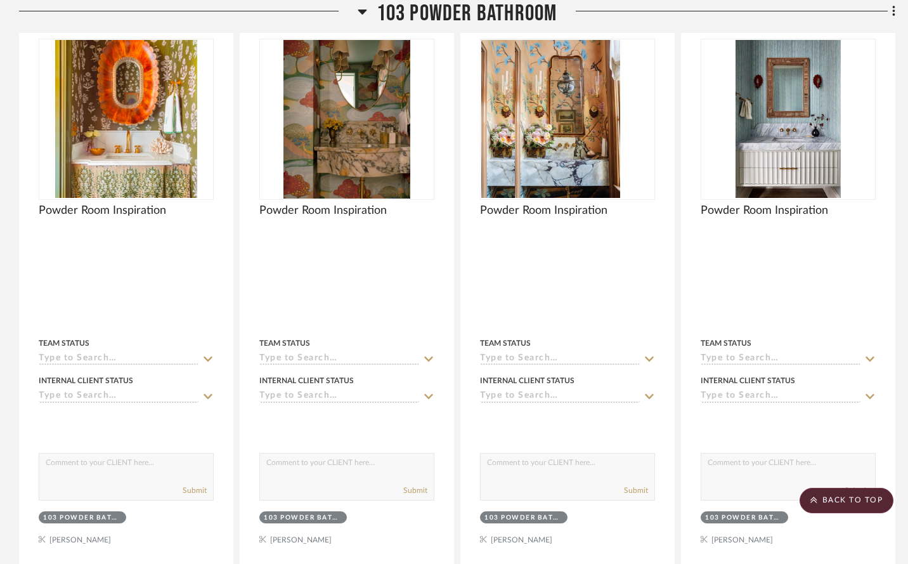
scroll to position [1459, 0]
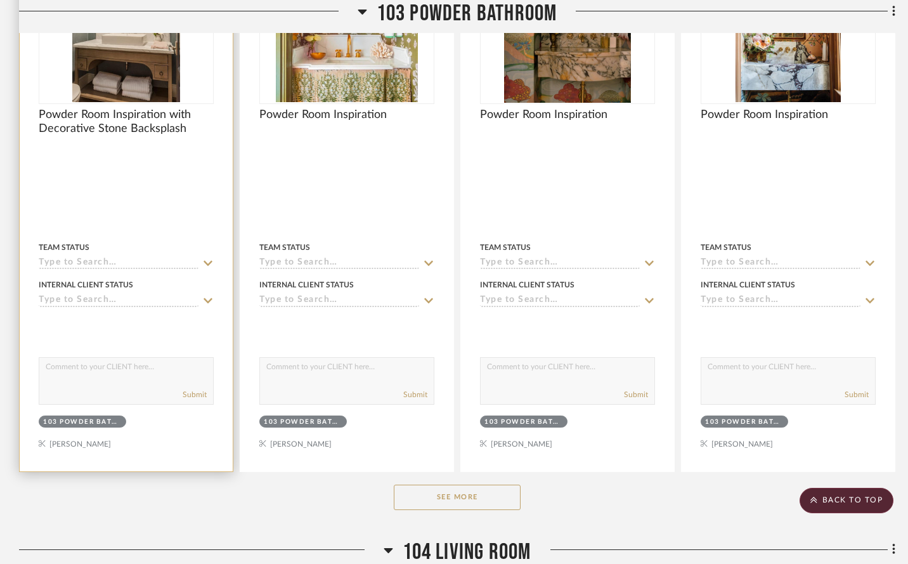
scroll to position [1548, 0]
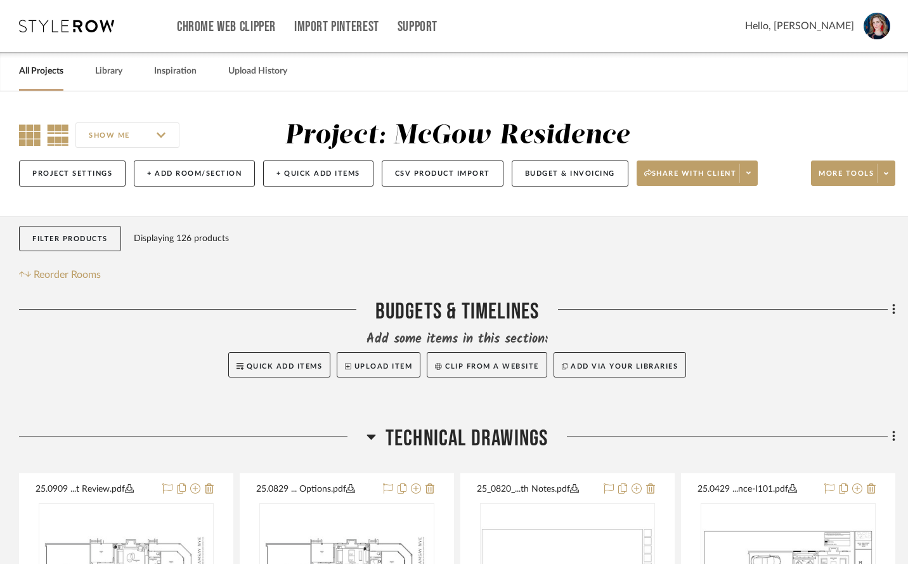
drag, startPoint x: 29, startPoint y: 136, endPoint x: 35, endPoint y: 135, distance: 6.5
click at [29, 136] on icon at bounding box center [30, 135] width 22 height 22
click at [370, 439] on icon at bounding box center [371, 436] width 9 height 5
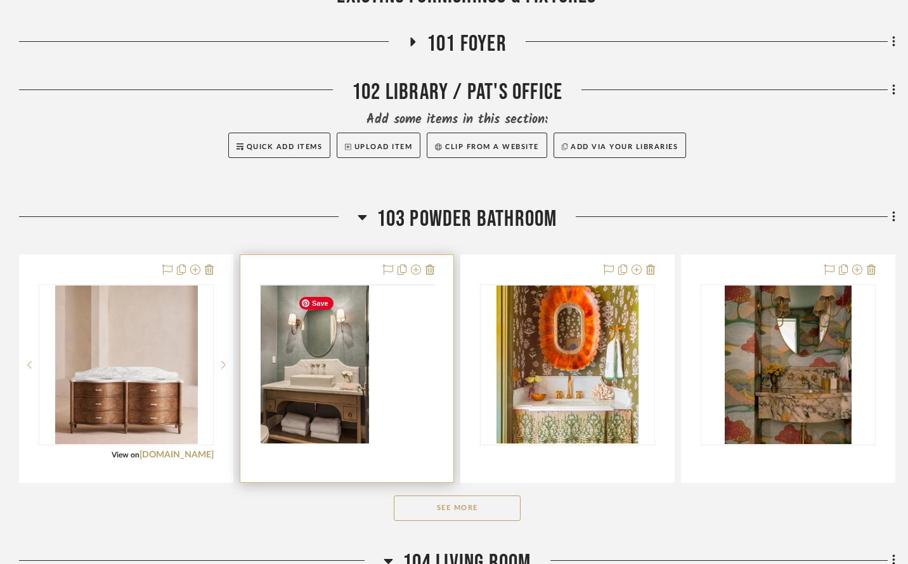
scroll to position [592, 0]
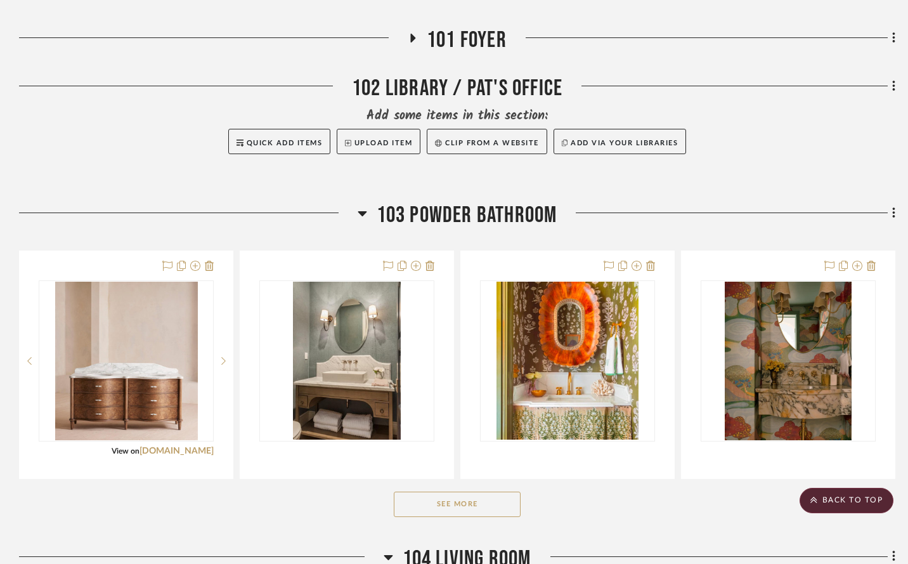
click at [462, 511] on button "See More" at bounding box center [457, 503] width 127 height 25
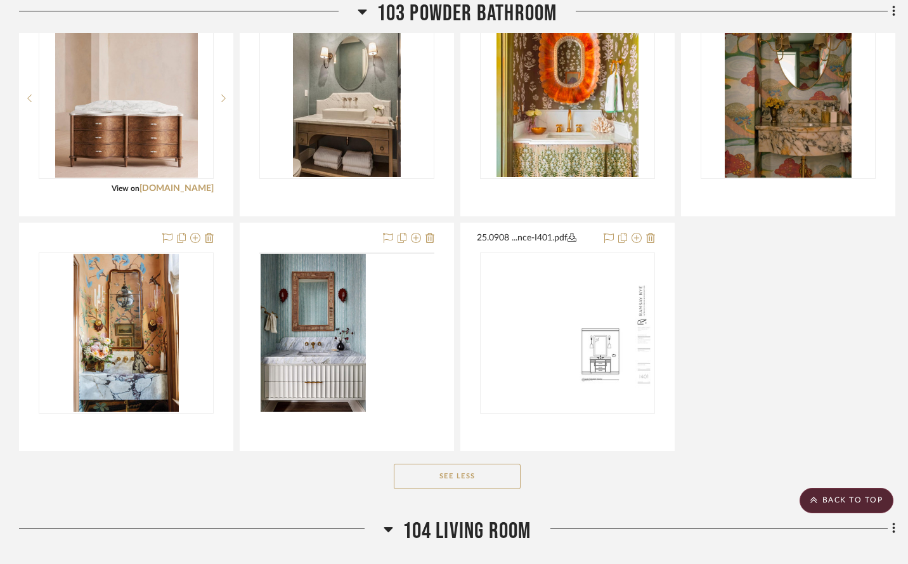
scroll to position [868, 0]
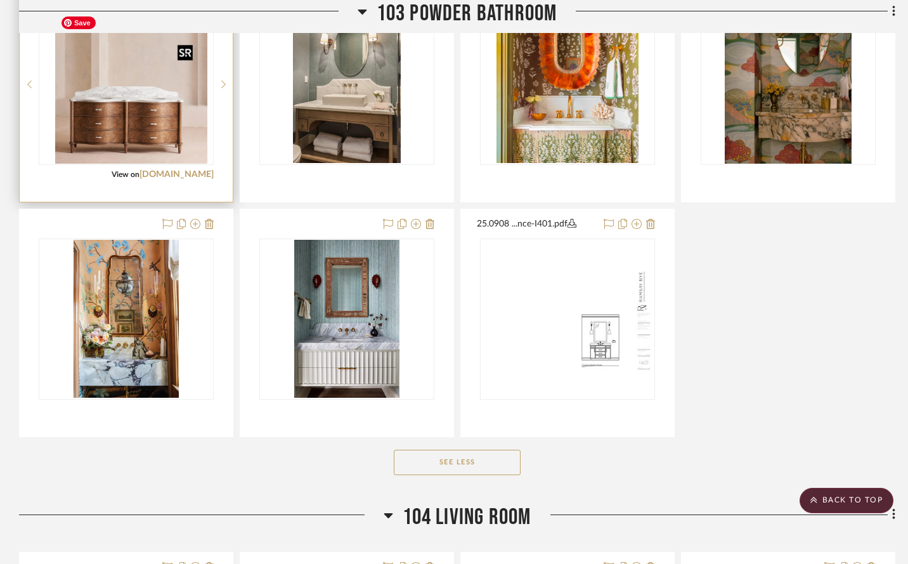
click at [151, 133] on div at bounding box center [126, 84] width 175 height 161
click at [112, 112] on img "0" at bounding box center [126, 84] width 143 height 159
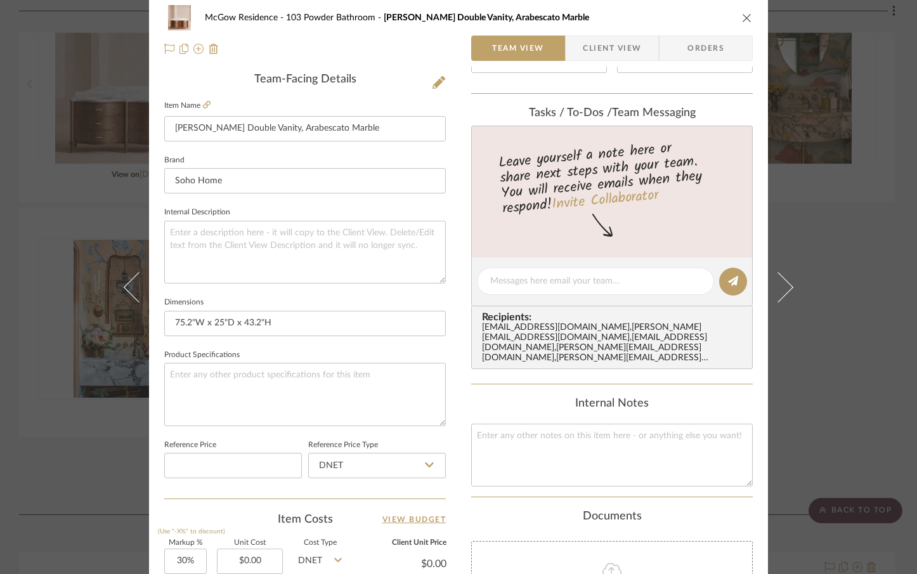
scroll to position [599, 0]
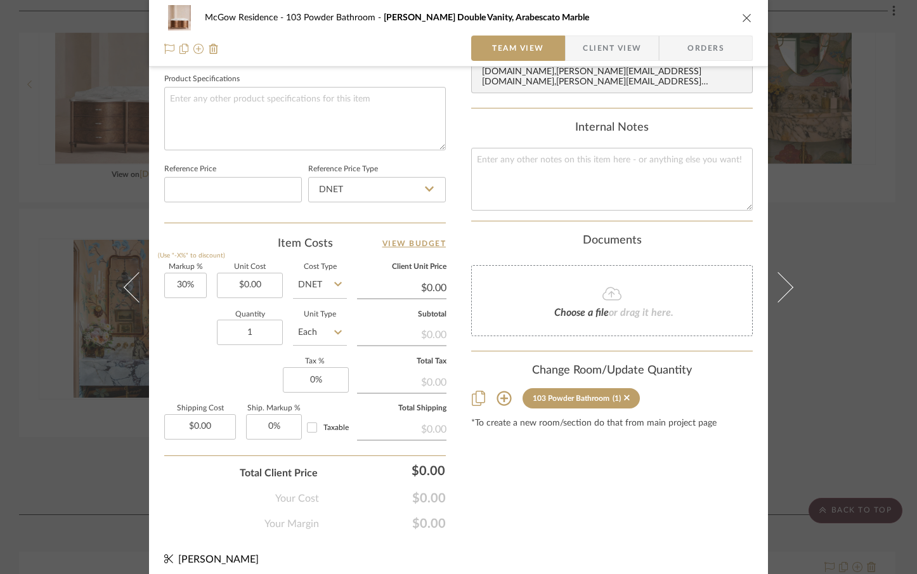
drag, startPoint x: 621, startPoint y: 397, endPoint x: 627, endPoint y: 381, distance: 16.8
click at [624, 397] on icon at bounding box center [627, 398] width 6 height 6
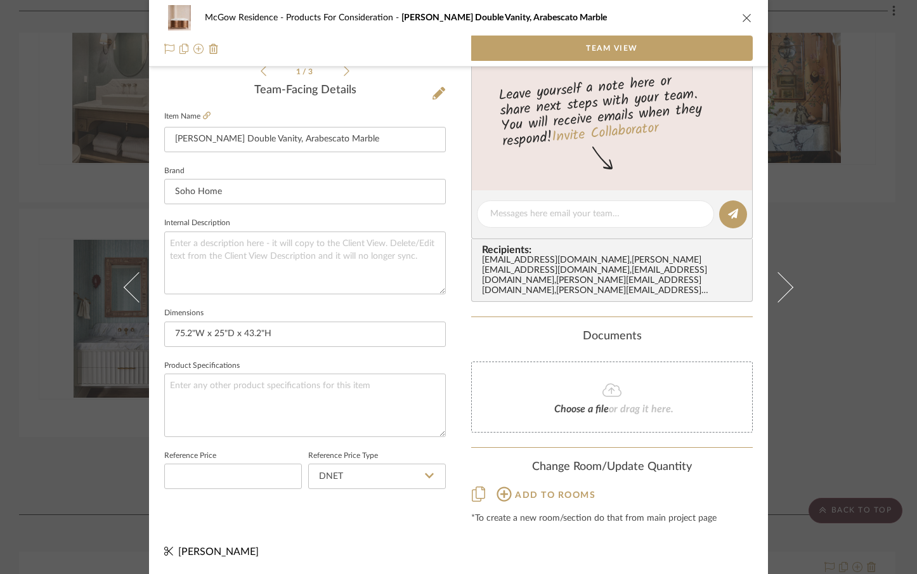
click at [743, 16] on icon "close" at bounding box center [747, 18] width 10 height 10
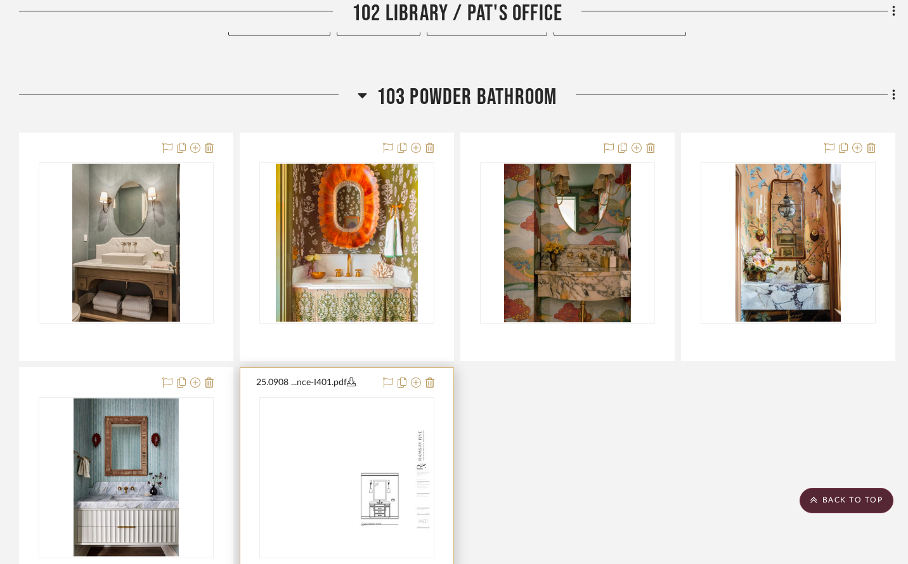
scroll to position [673, 0]
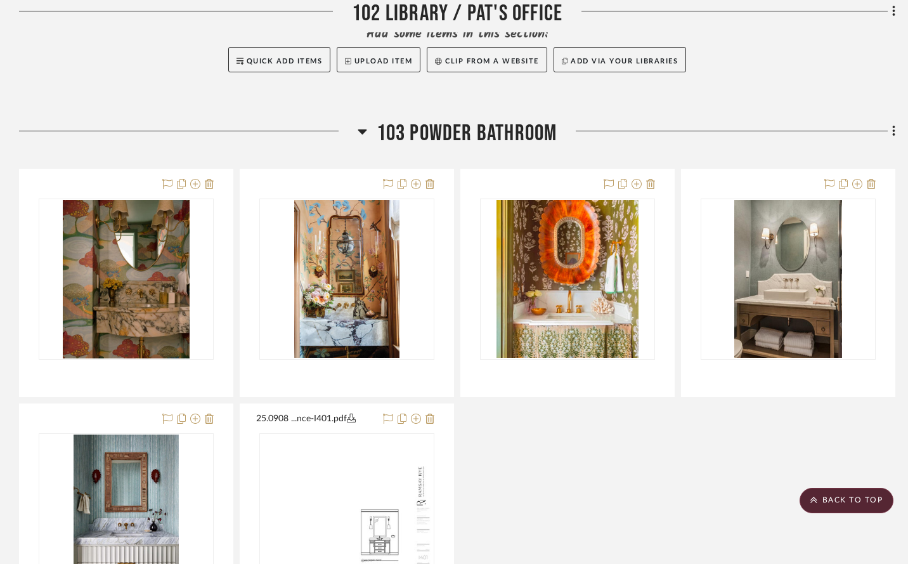
click at [573, 495] on div "Powder Room Inspiration Team Status Internal Client Status client Comments: Sub…" at bounding box center [457, 400] width 876 height 463
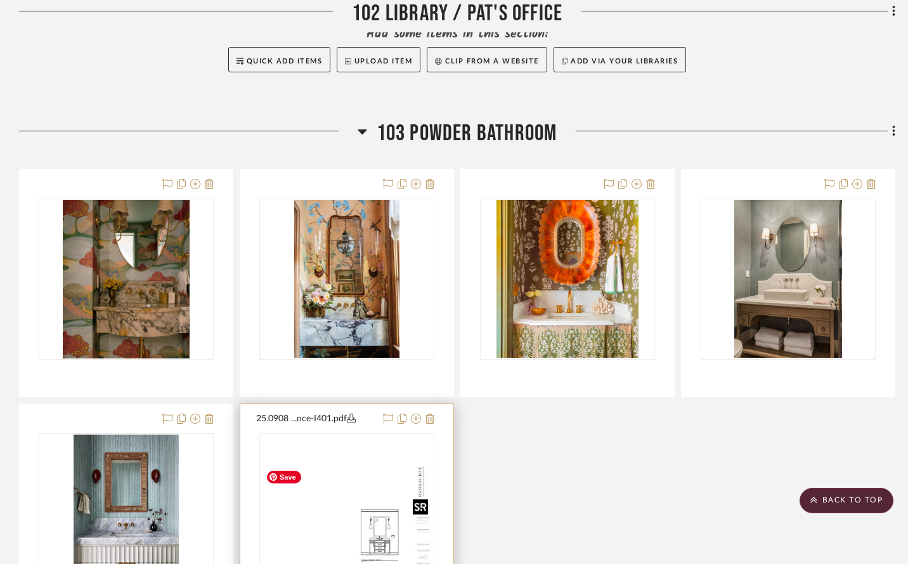
click at [365, 522] on img "0" at bounding box center [347, 514] width 172 height 112
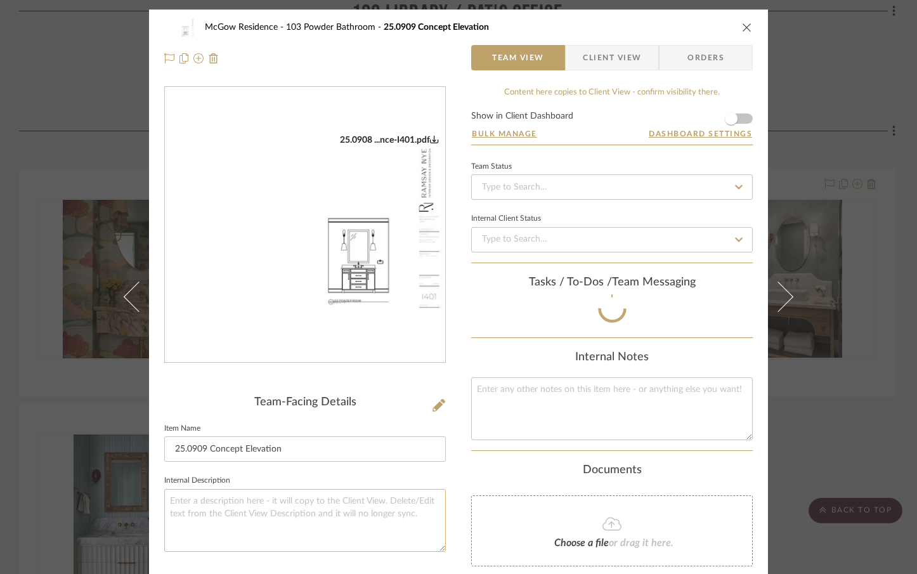
scroll to position [1, 0]
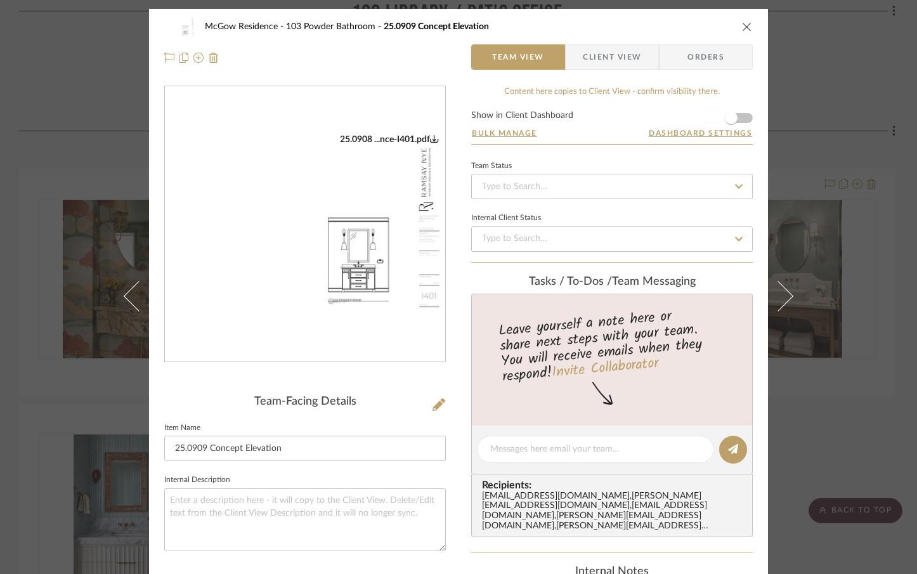
click at [367, 308] on img "0" at bounding box center [305, 224] width 280 height 181
click at [742, 27] on icon "close" at bounding box center [747, 27] width 10 height 10
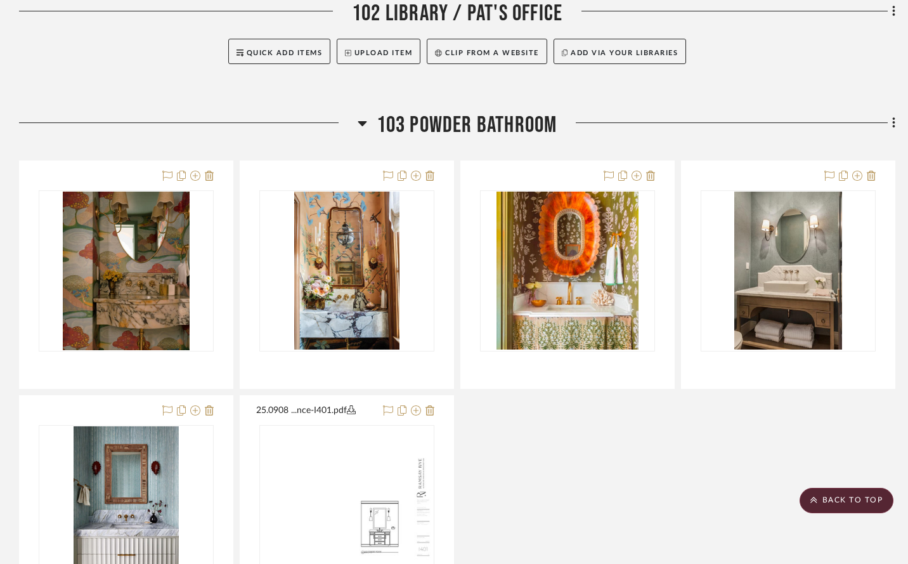
scroll to position [685, 0]
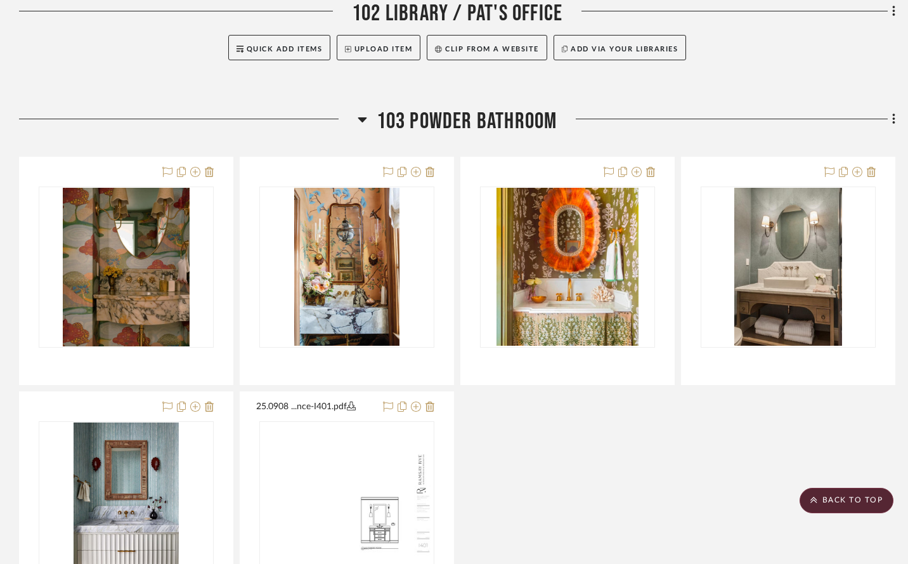
click at [360, 122] on icon at bounding box center [362, 119] width 9 height 5
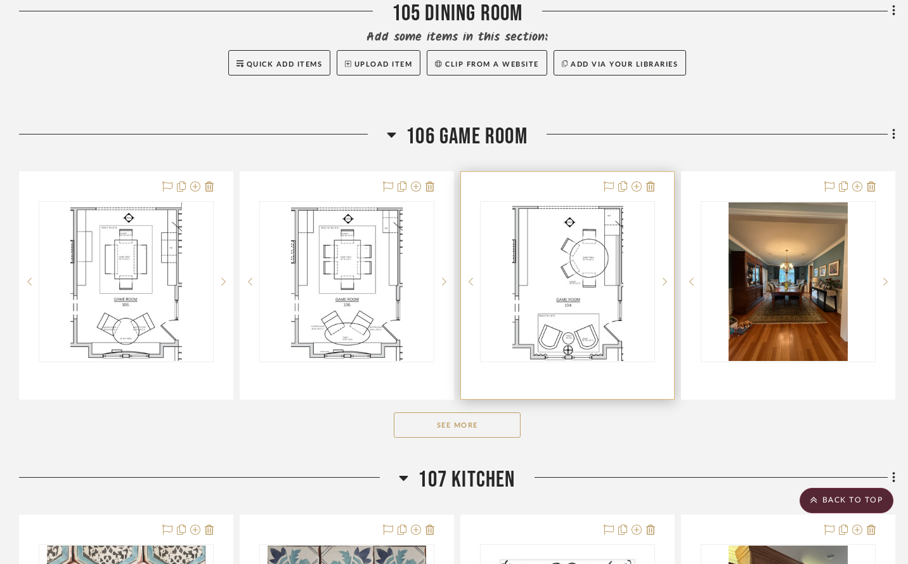
scroll to position [1190, 0]
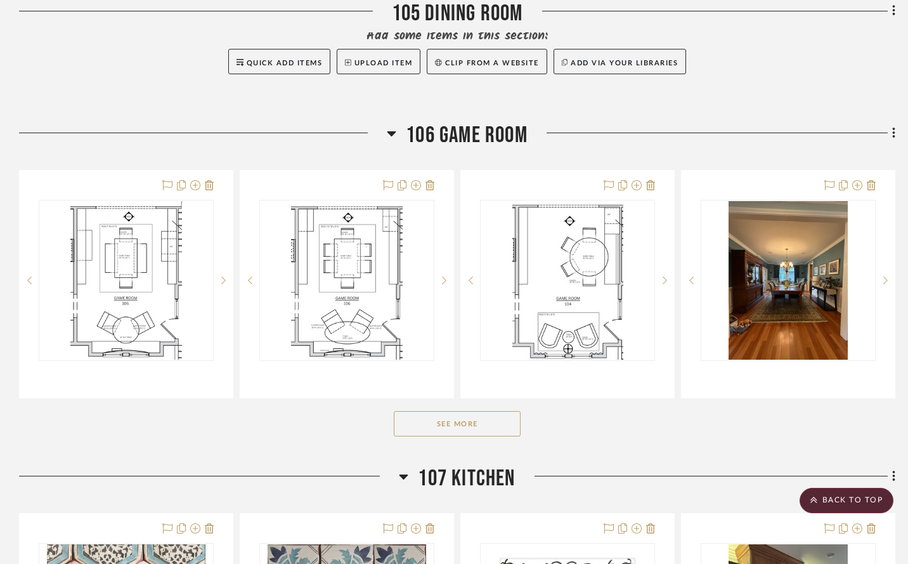
click at [476, 436] on button "See More" at bounding box center [457, 423] width 127 height 25
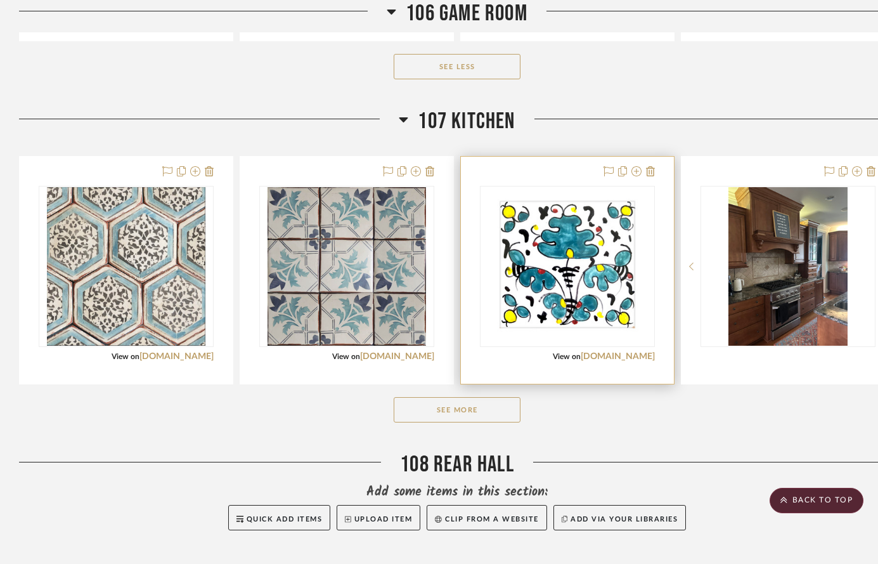
scroll to position [2102, 0]
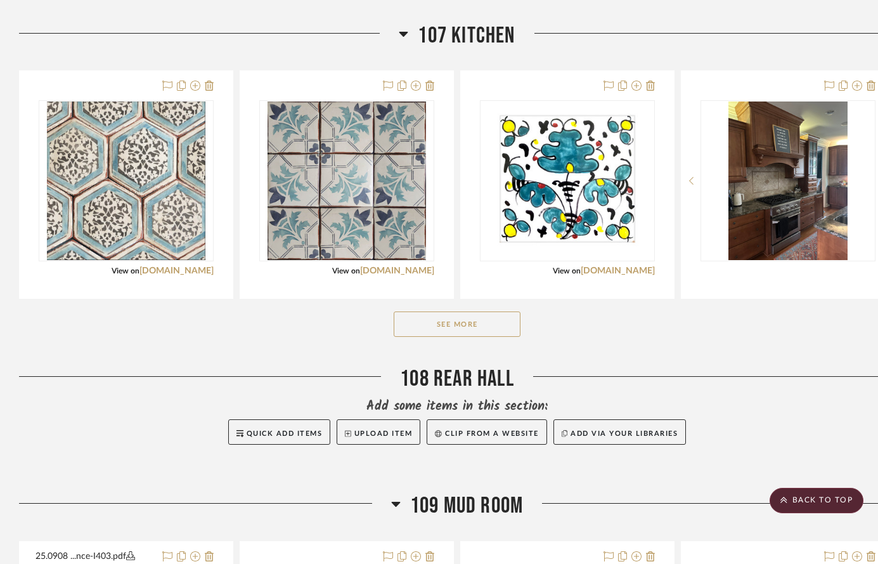
click at [465, 332] on button "See More" at bounding box center [457, 323] width 127 height 25
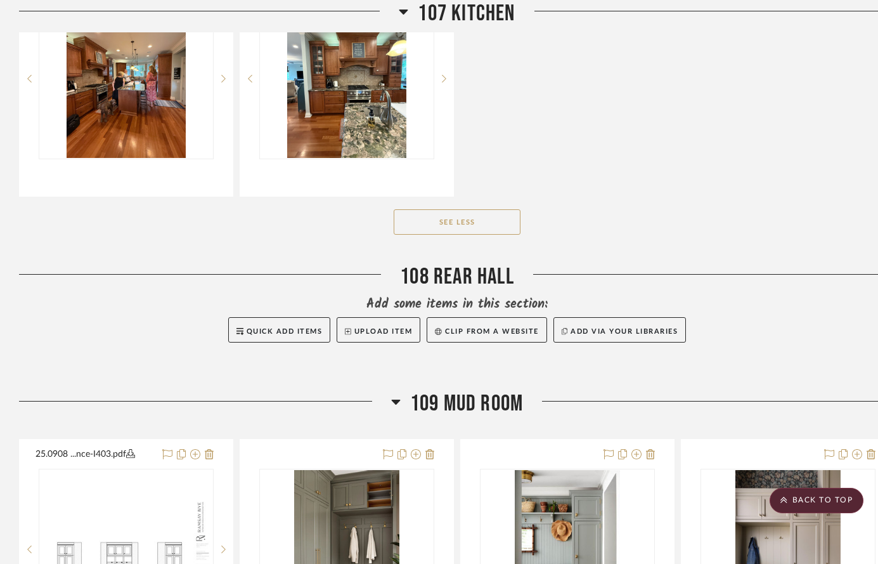
scroll to position [2437, 0]
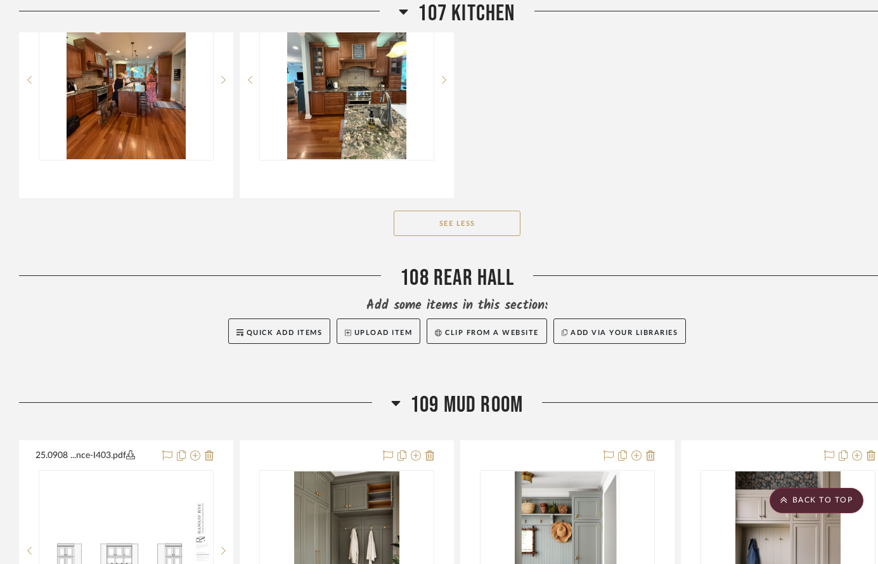
click at [620, 210] on div "See Less" at bounding box center [457, 223] width 876 height 51
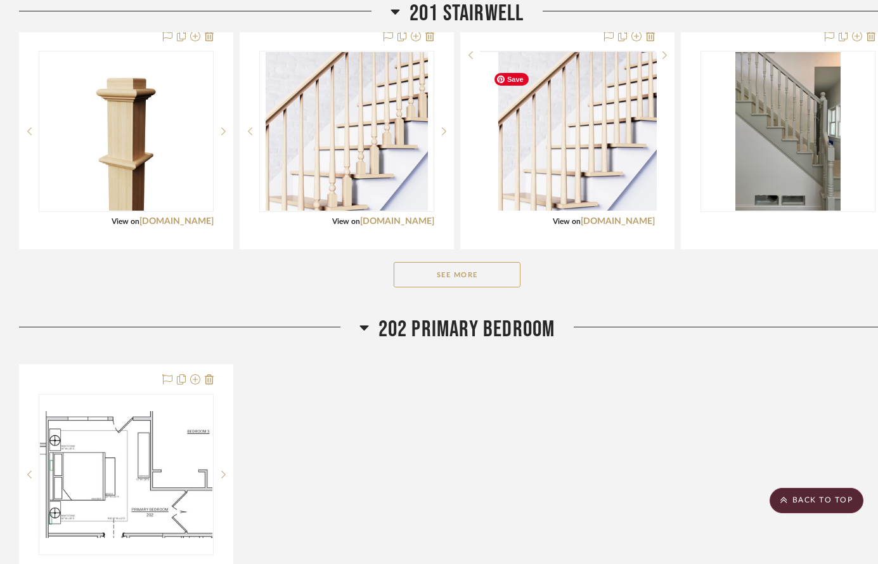
scroll to position [3328, 0]
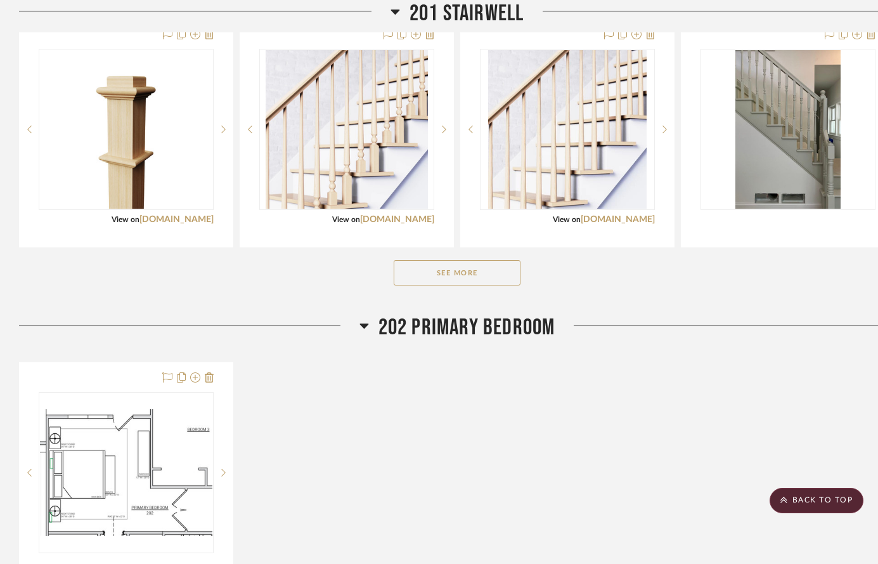
click at [476, 285] on button "See More" at bounding box center [457, 272] width 127 height 25
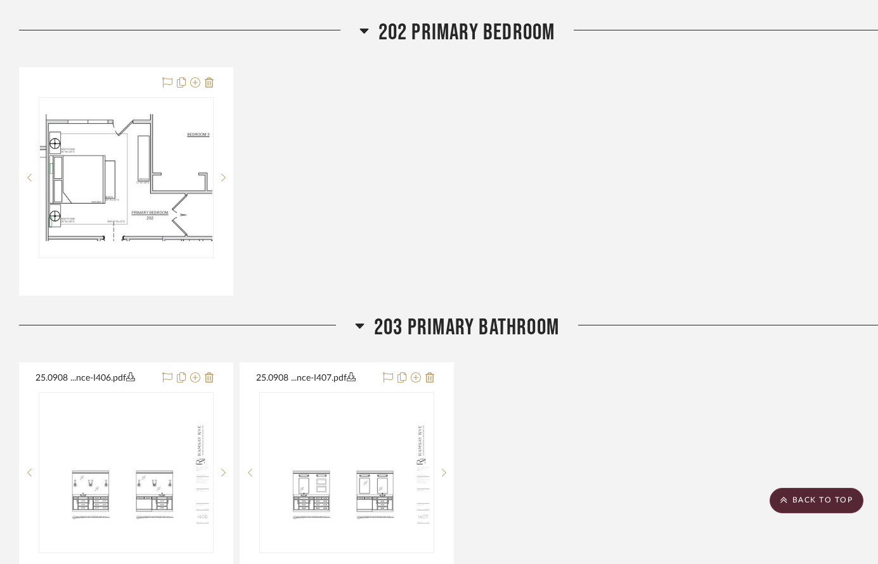
scroll to position [4815, 0]
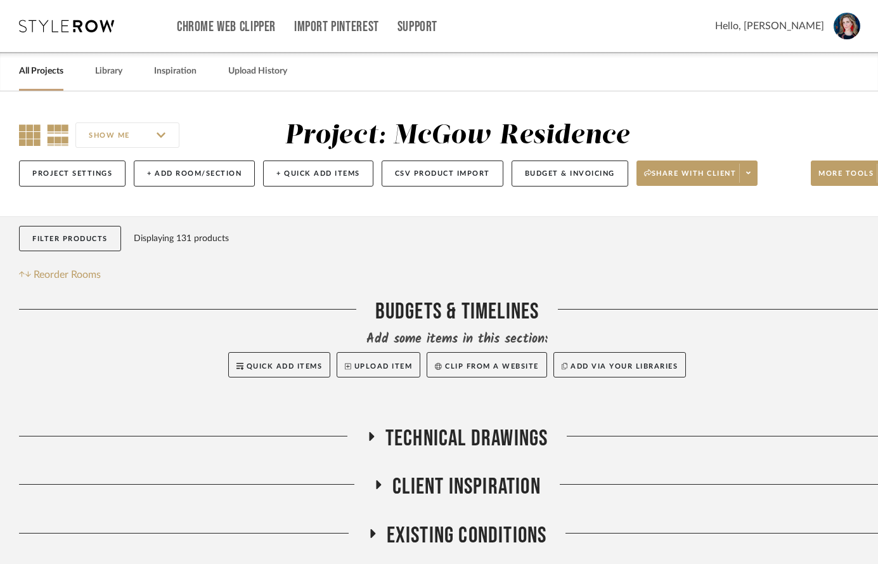
click at [29, 133] on icon at bounding box center [30, 135] width 22 height 22
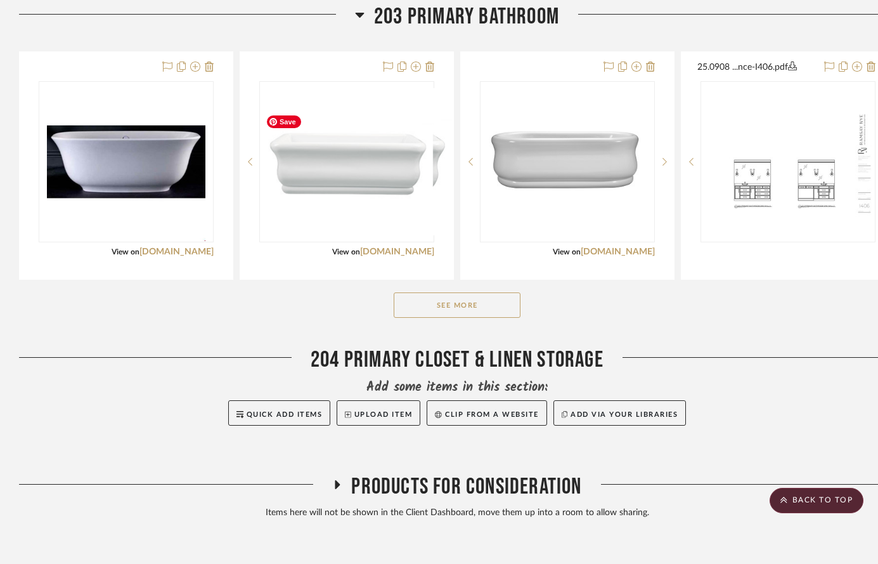
scroll to position [3231, 0]
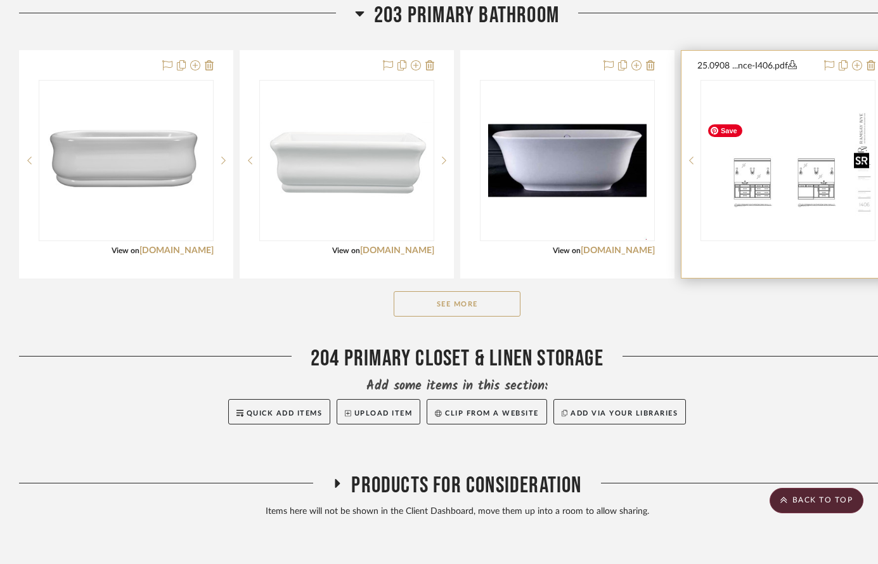
click at [759, 208] on img "0" at bounding box center [788, 161] width 172 height 112
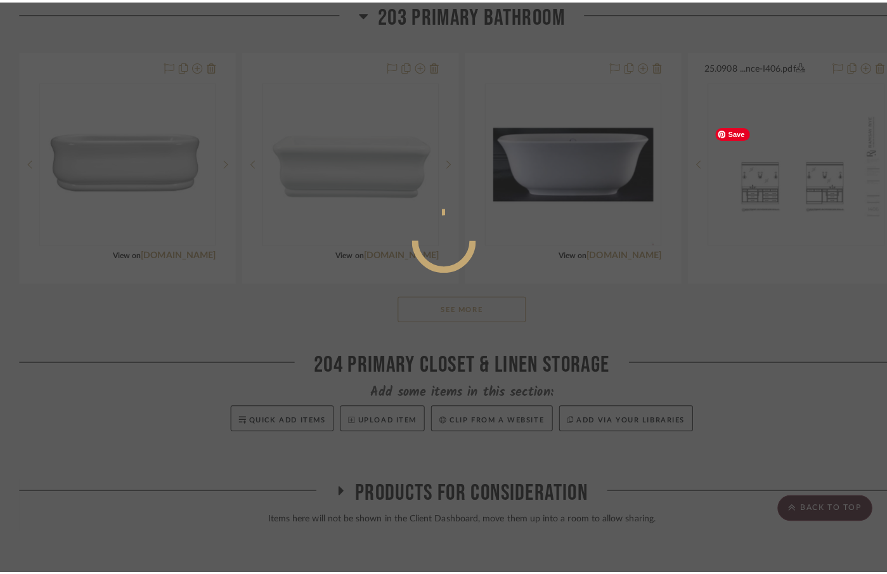
scroll to position [0, 0]
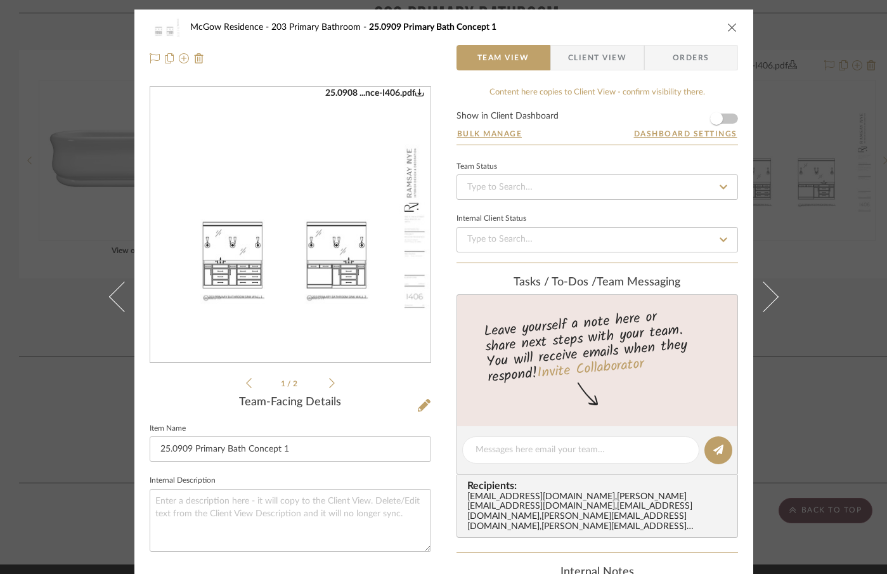
click at [316, 243] on img "0" at bounding box center [290, 224] width 280 height 181
drag, startPoint x: 730, startPoint y: 31, endPoint x: 512, endPoint y: 1, distance: 220.2
click at [729, 31] on icon "close" at bounding box center [732, 27] width 10 height 10
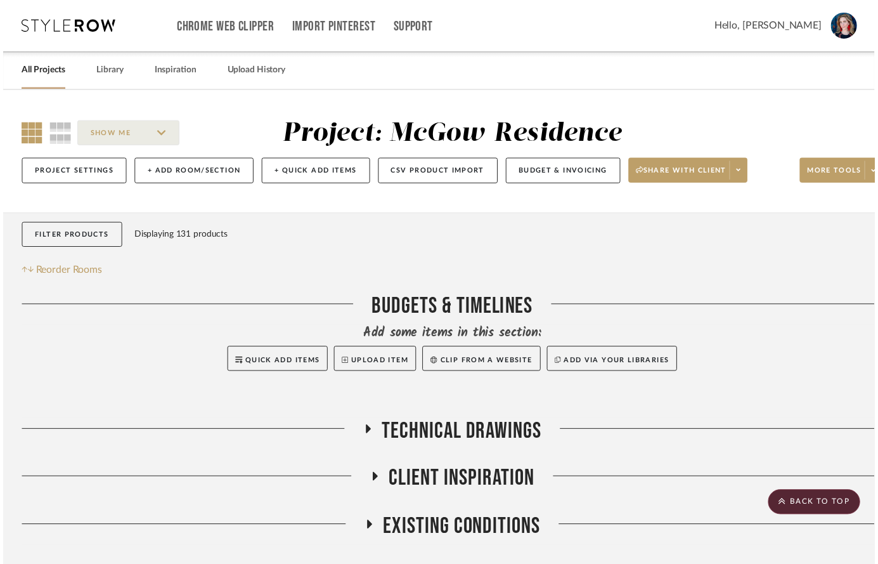
scroll to position [3231, 0]
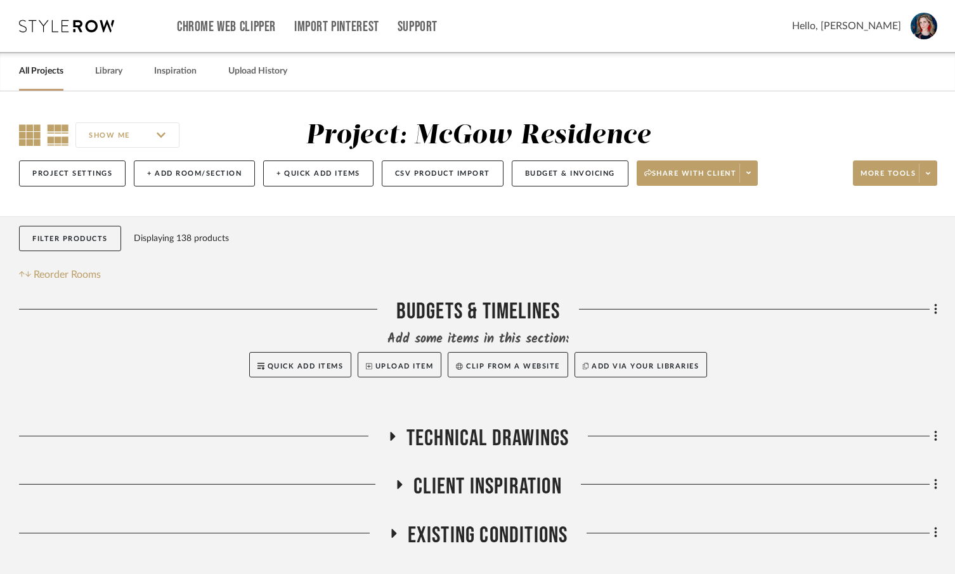
click at [23, 134] on icon at bounding box center [30, 135] width 22 height 22
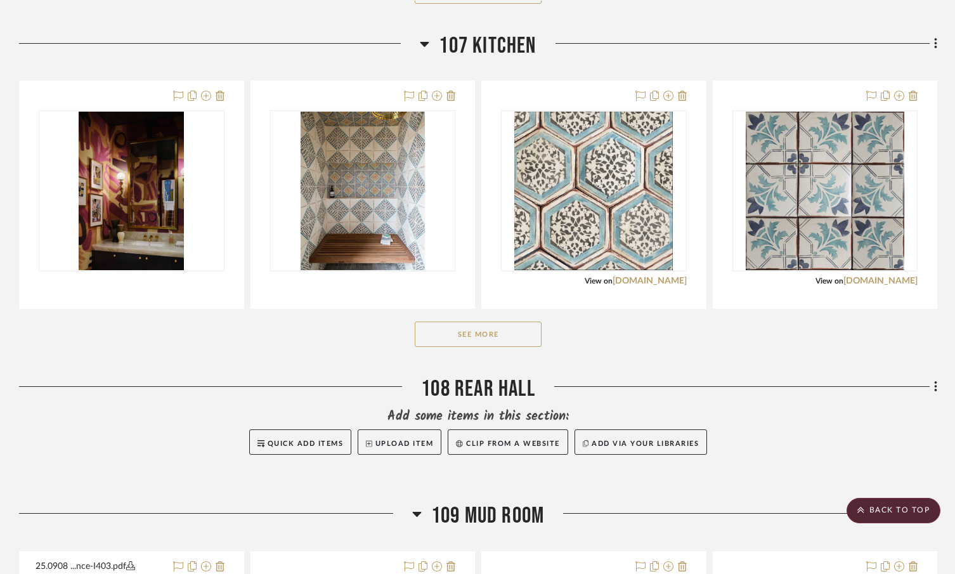
scroll to position [1625, 0]
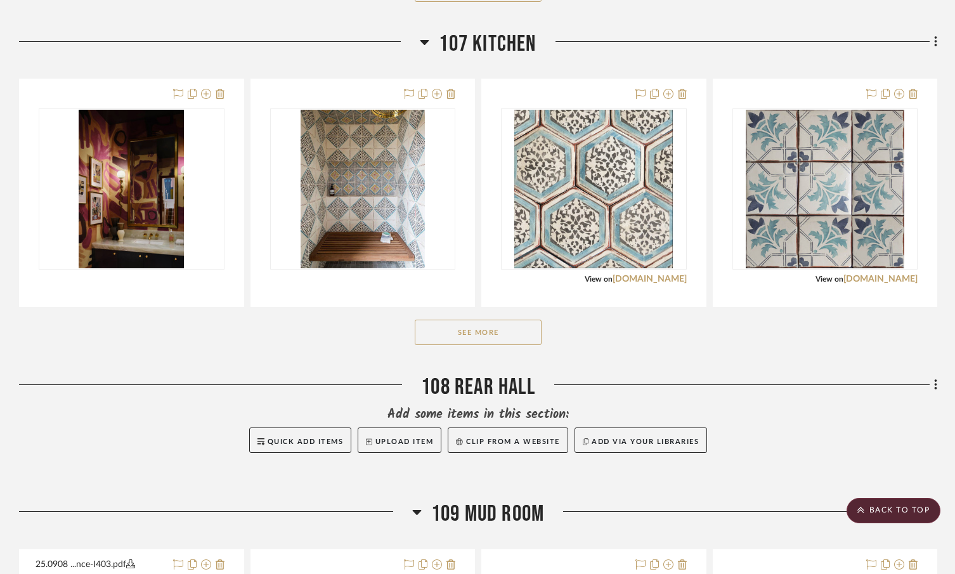
click at [474, 345] on button "See More" at bounding box center [478, 332] width 127 height 25
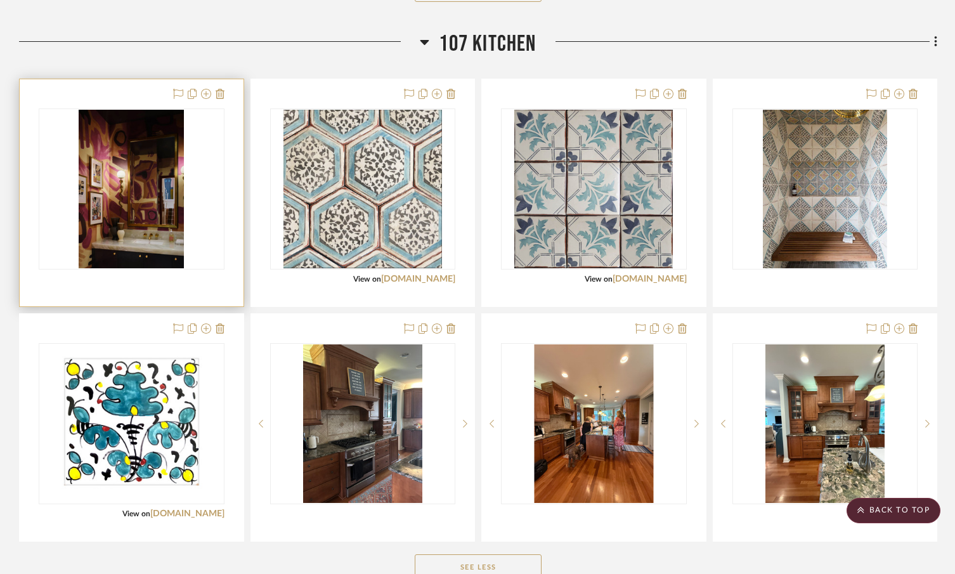
click at [64, 236] on div "0" at bounding box center [131, 189] width 185 height 160
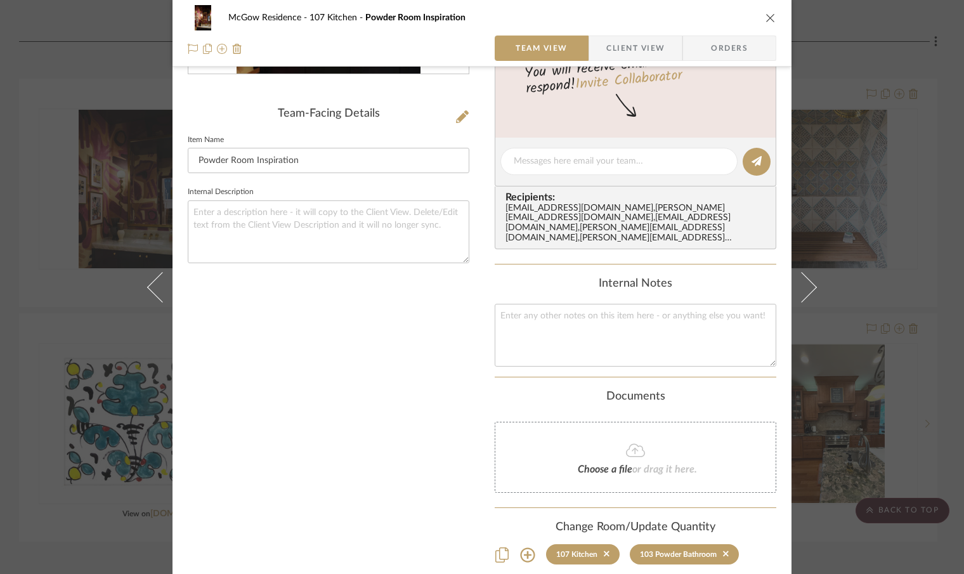
scroll to position [349, 0]
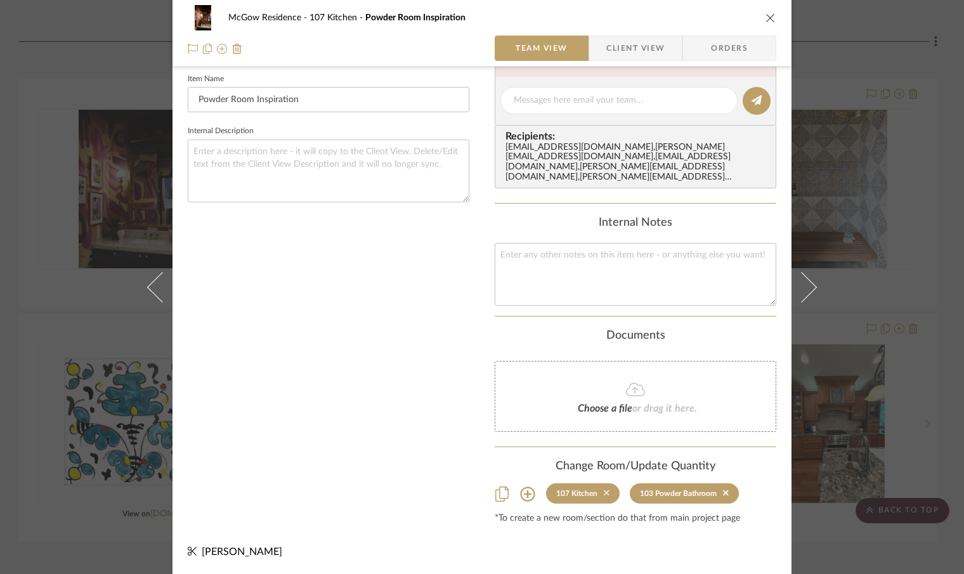
click at [604, 491] on icon at bounding box center [607, 493] width 6 height 6
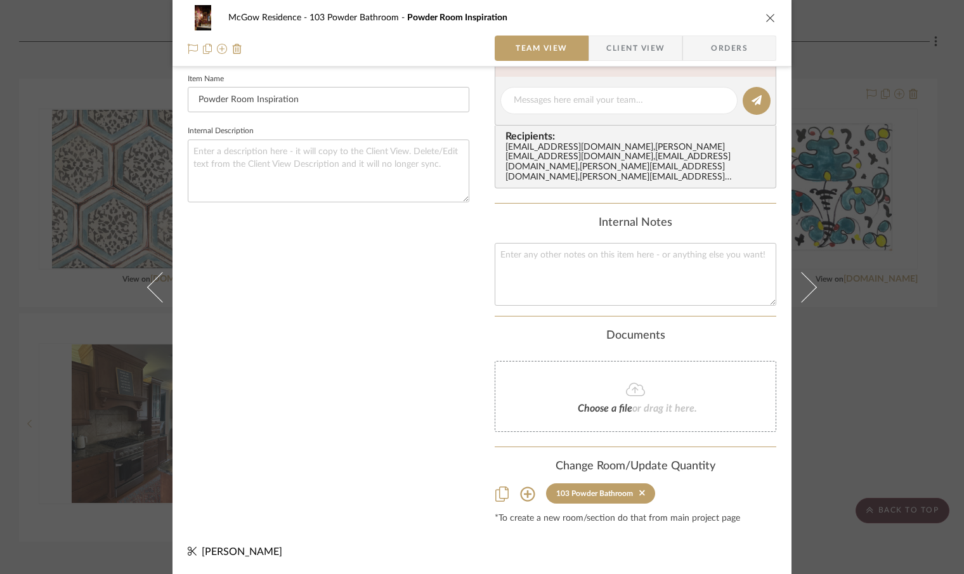
click at [765, 20] on icon "close" at bounding box center [770, 18] width 10 height 10
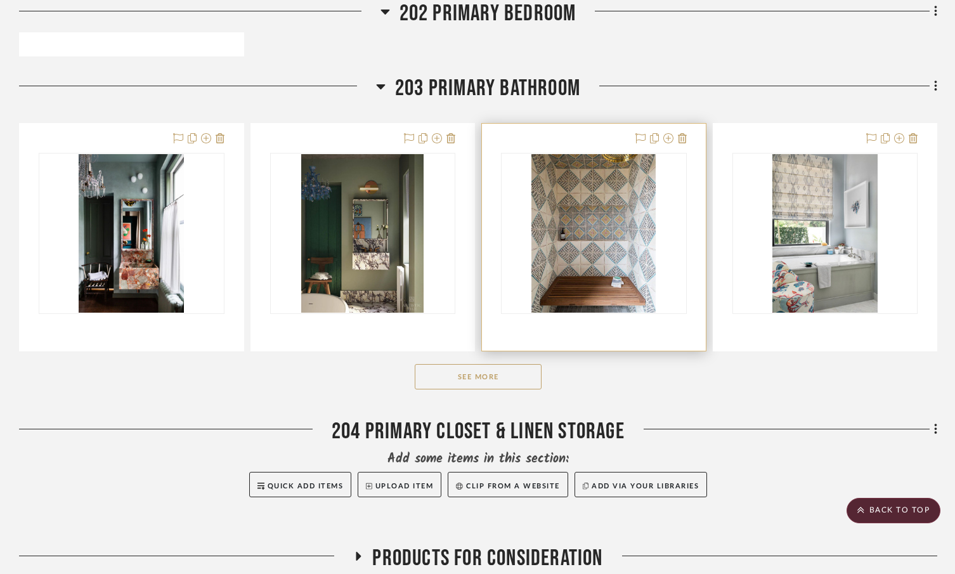
scroll to position [3417, 0]
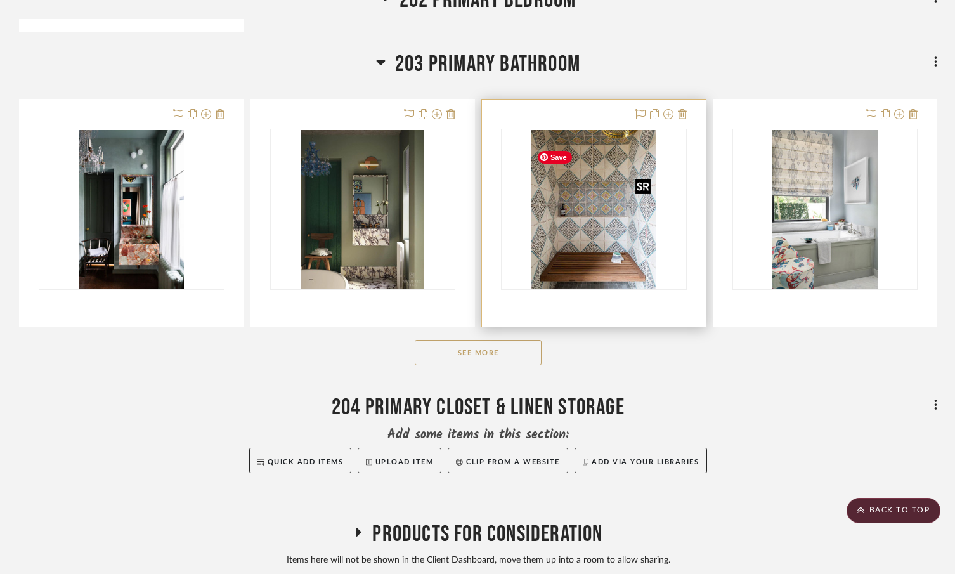
click at [594, 254] on img "0" at bounding box center [593, 209] width 124 height 159
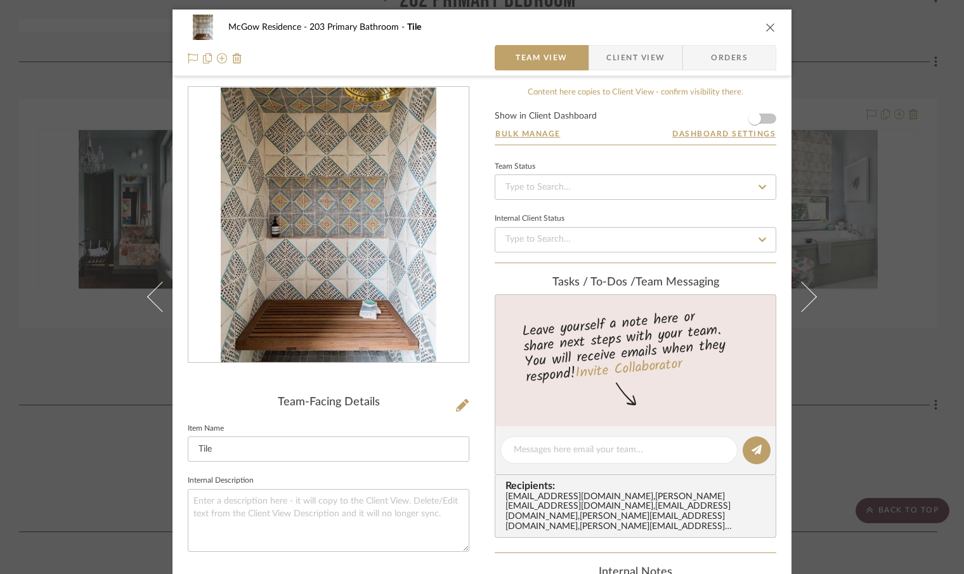
scroll to position [349, 0]
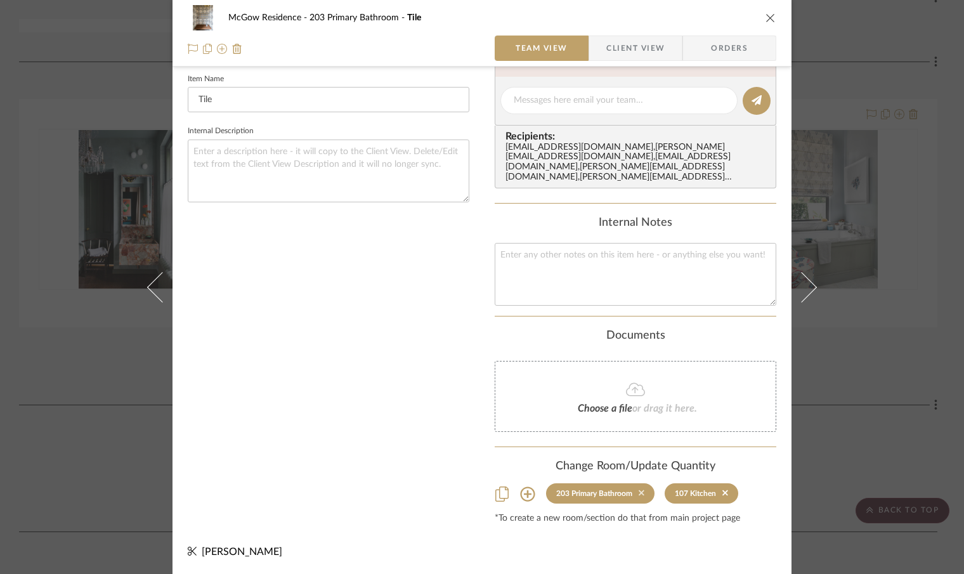
click at [639, 491] on icon at bounding box center [642, 493] width 6 height 6
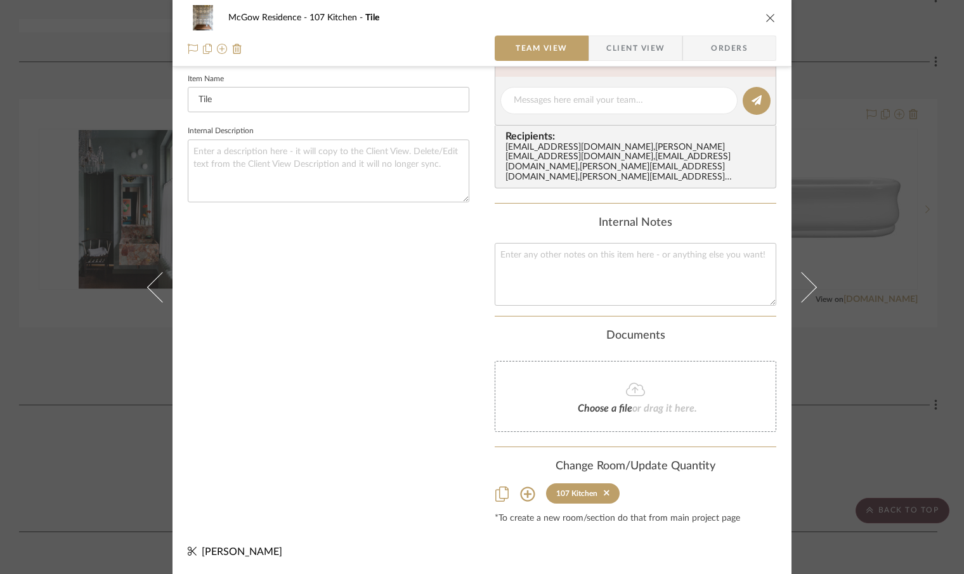
click at [765, 13] on icon "close" at bounding box center [770, 18] width 10 height 10
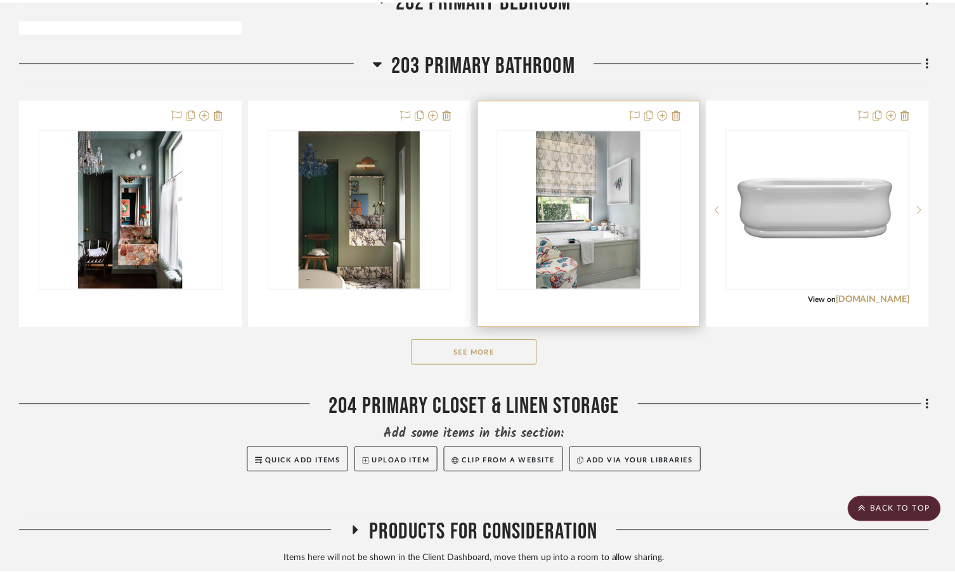
scroll to position [3417, 0]
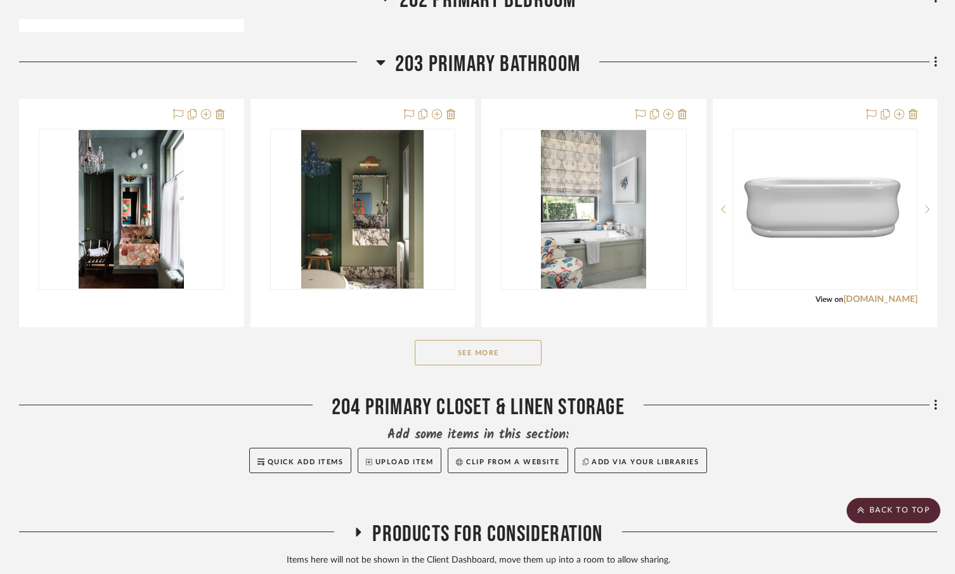
click at [492, 365] on button "See More" at bounding box center [478, 352] width 127 height 25
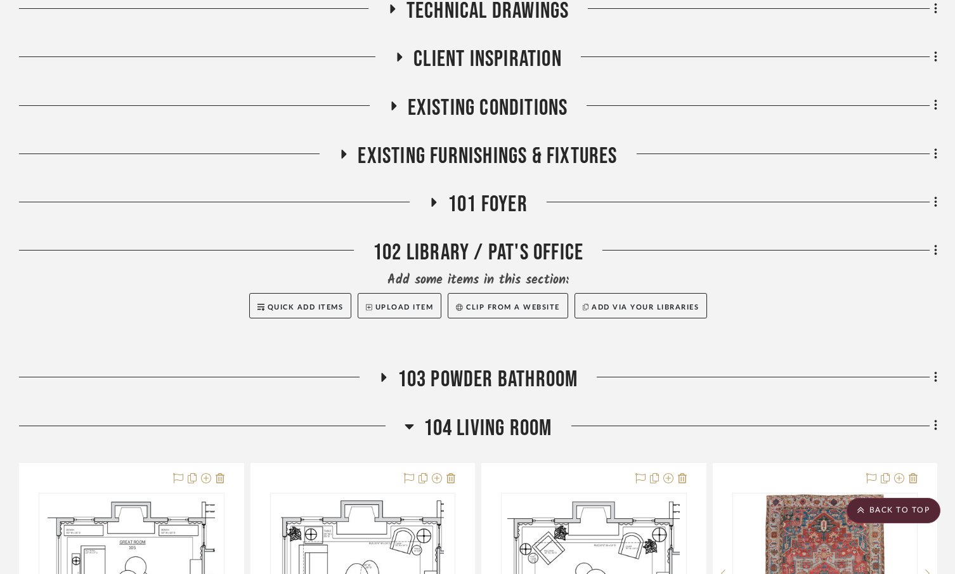
scroll to position [0, 0]
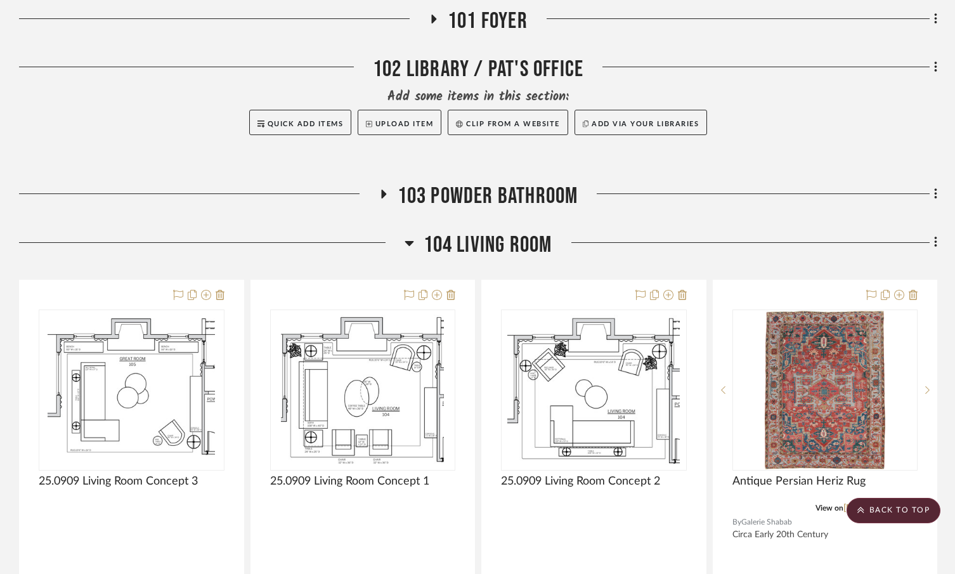
scroll to position [621, 0]
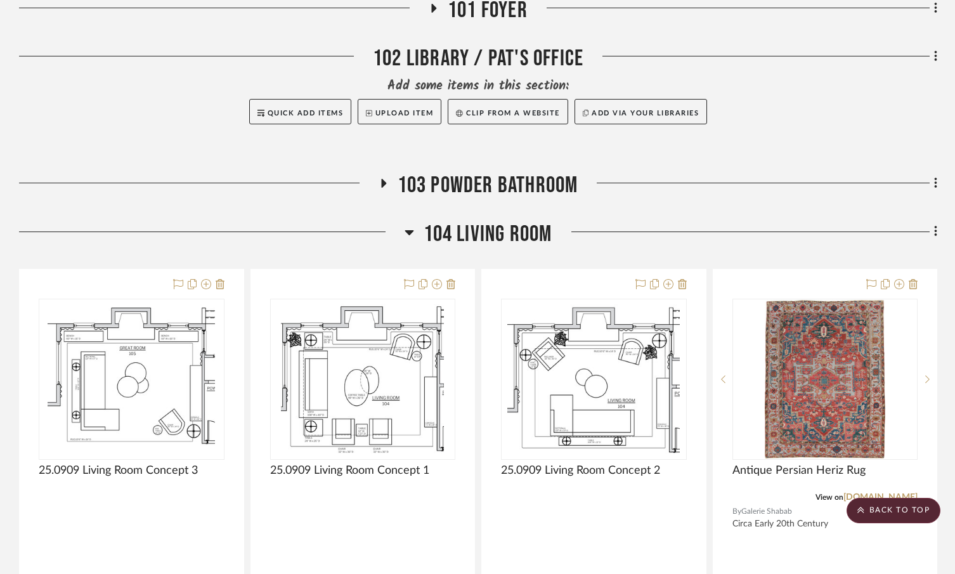
click at [377, 186] on icon at bounding box center [382, 184] width 15 height 10
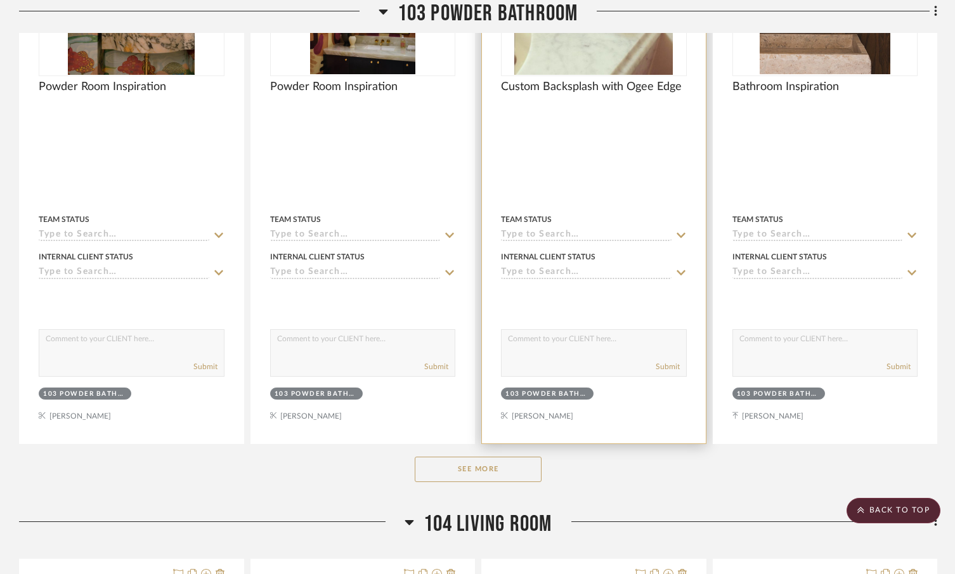
scroll to position [951, 0]
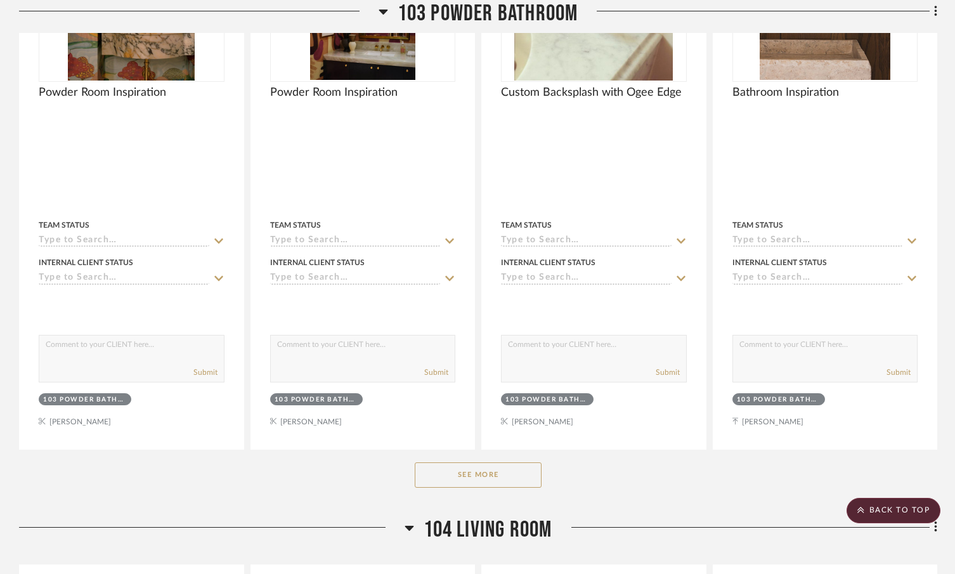
click at [520, 485] on button "See More" at bounding box center [478, 474] width 127 height 25
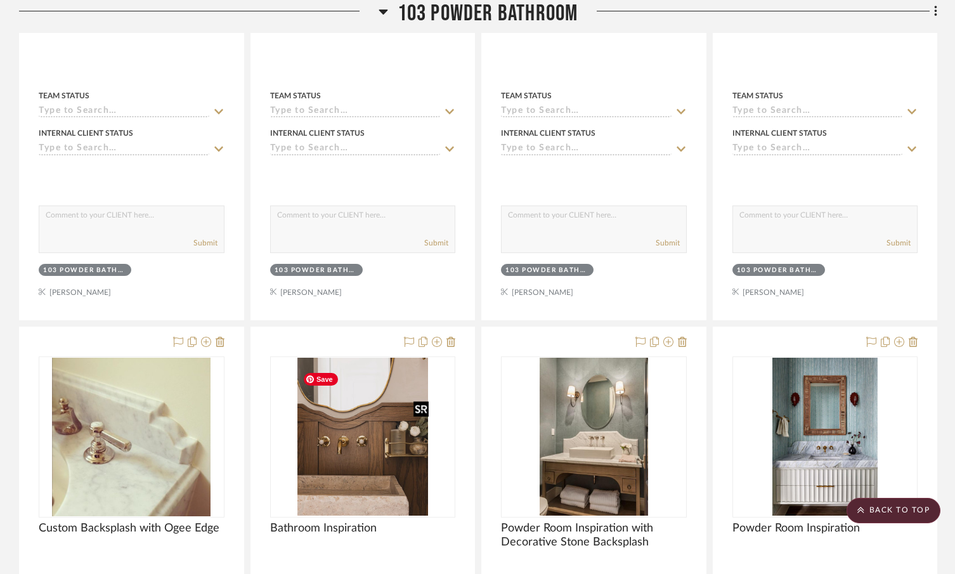
scroll to position [933, 0]
